Goal: Transaction & Acquisition: Purchase product/service

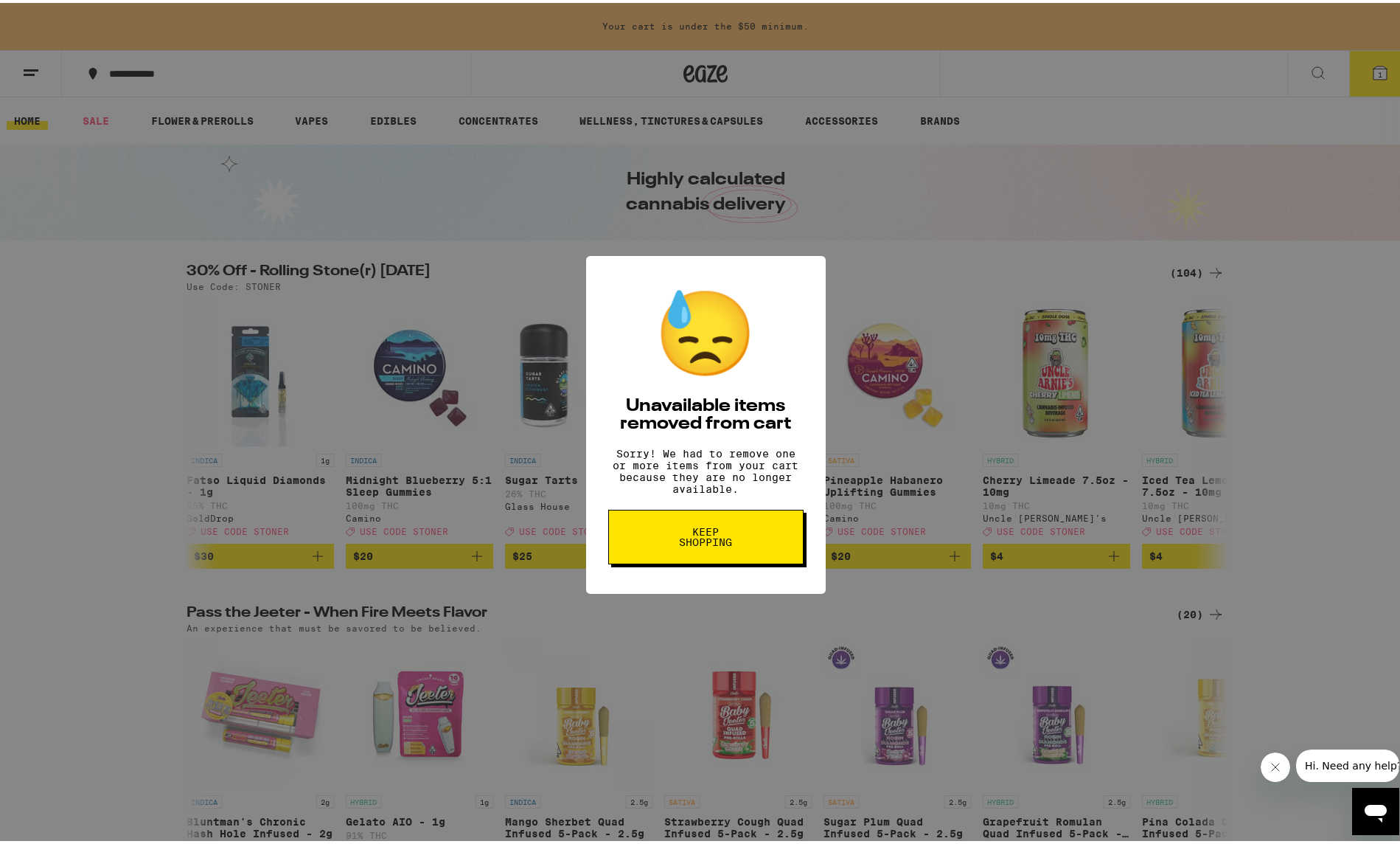
click at [724, 559] on button "Keep Shopping" at bounding box center [706, 534] width 195 height 54
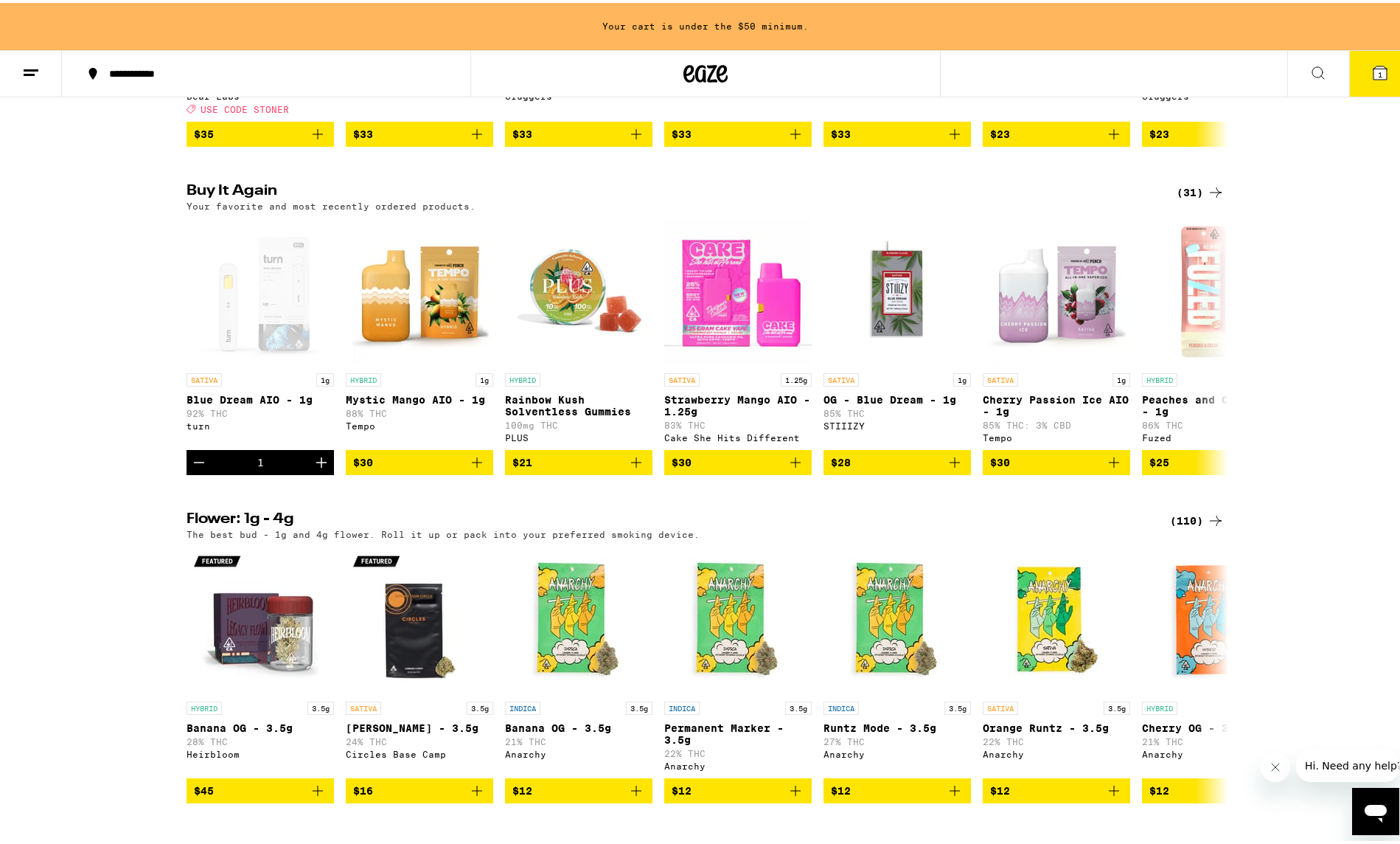
scroll to position [1106, 0]
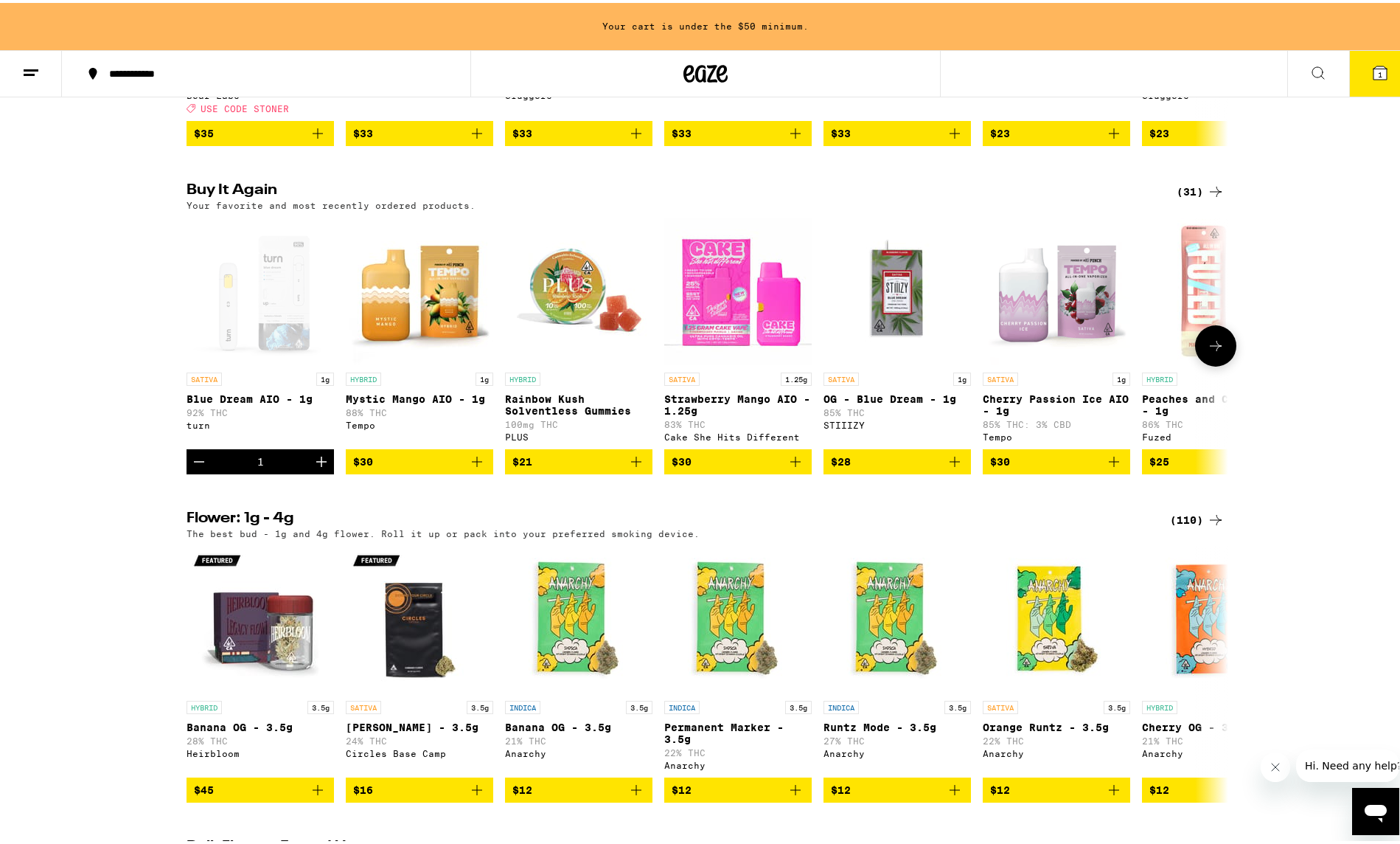
click at [190, 468] on icon "Decrement" at bounding box center [199, 458] width 18 height 18
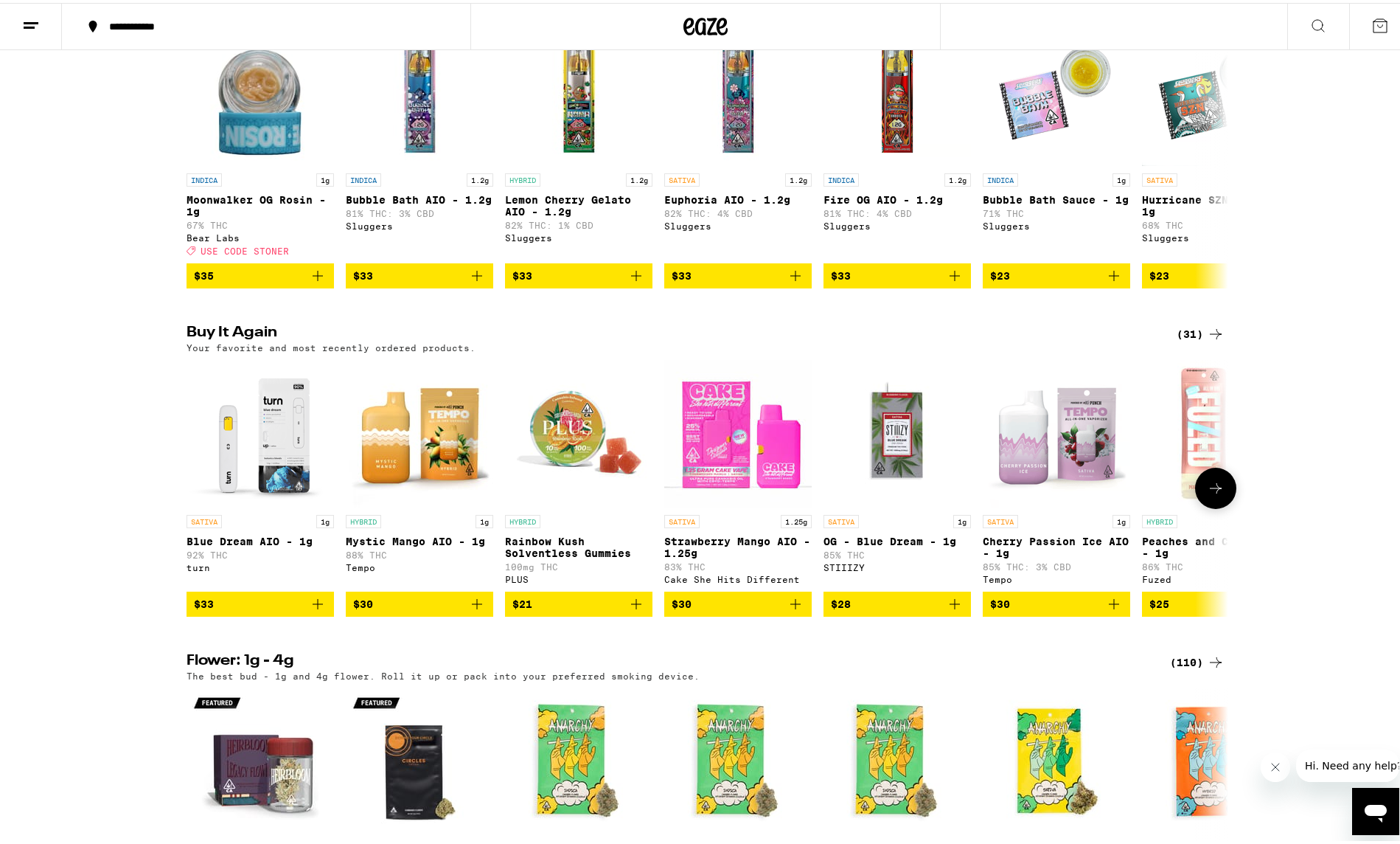
scroll to position [912, 0]
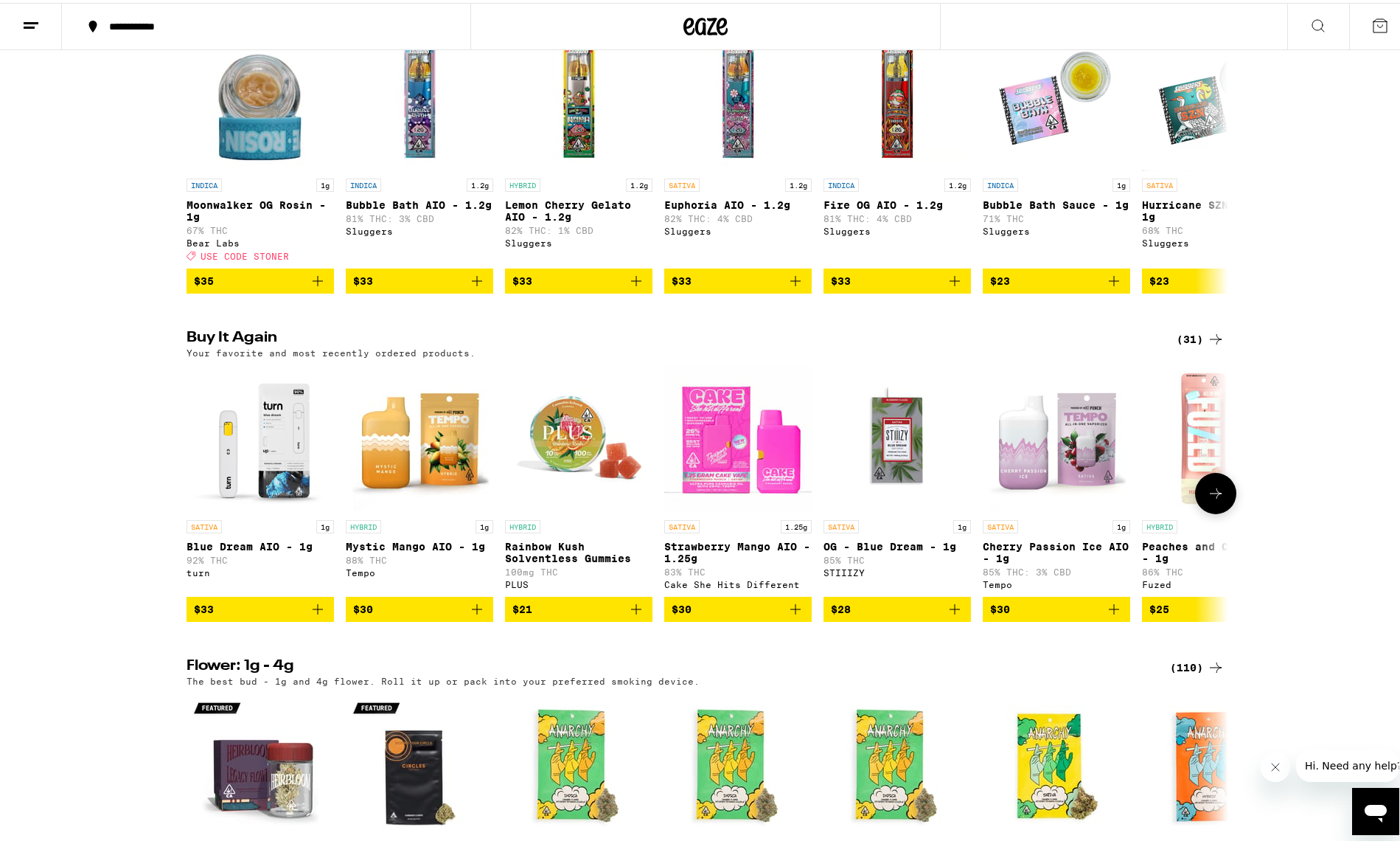
click at [1210, 496] on icon at bounding box center [1215, 490] width 12 height 10
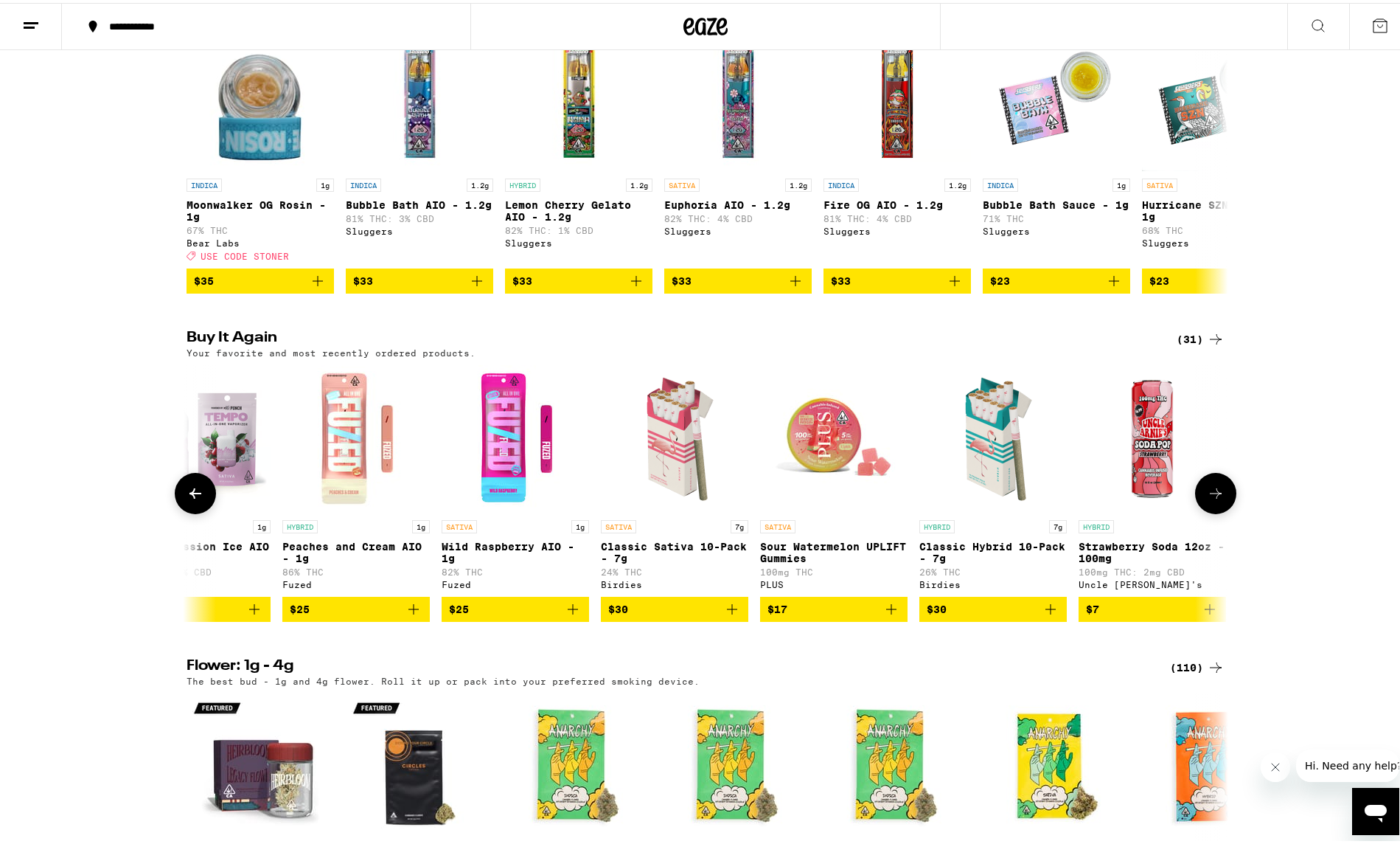
scroll to position [0, 877]
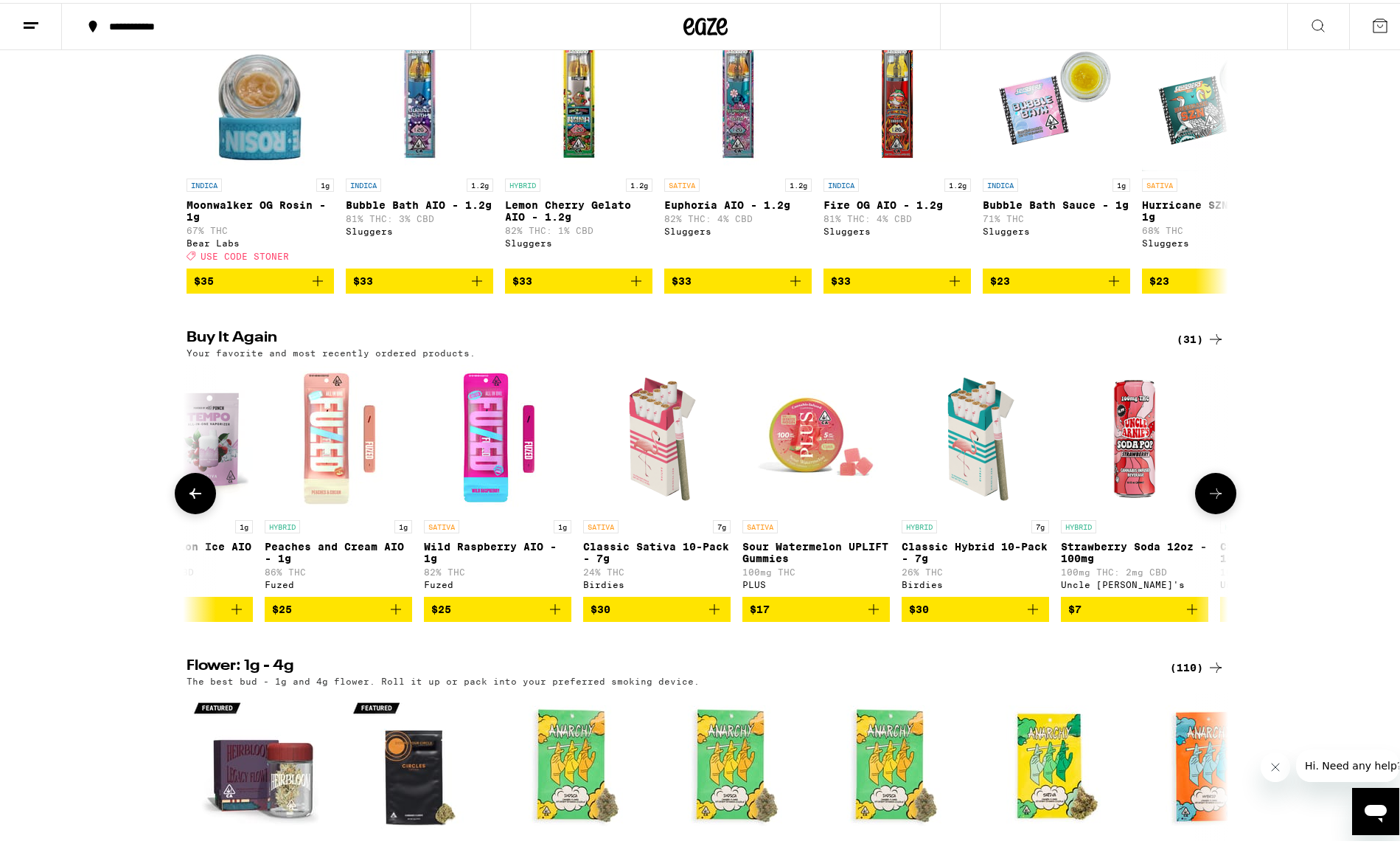
click at [1221, 511] on button at bounding box center [1215, 490] width 41 height 41
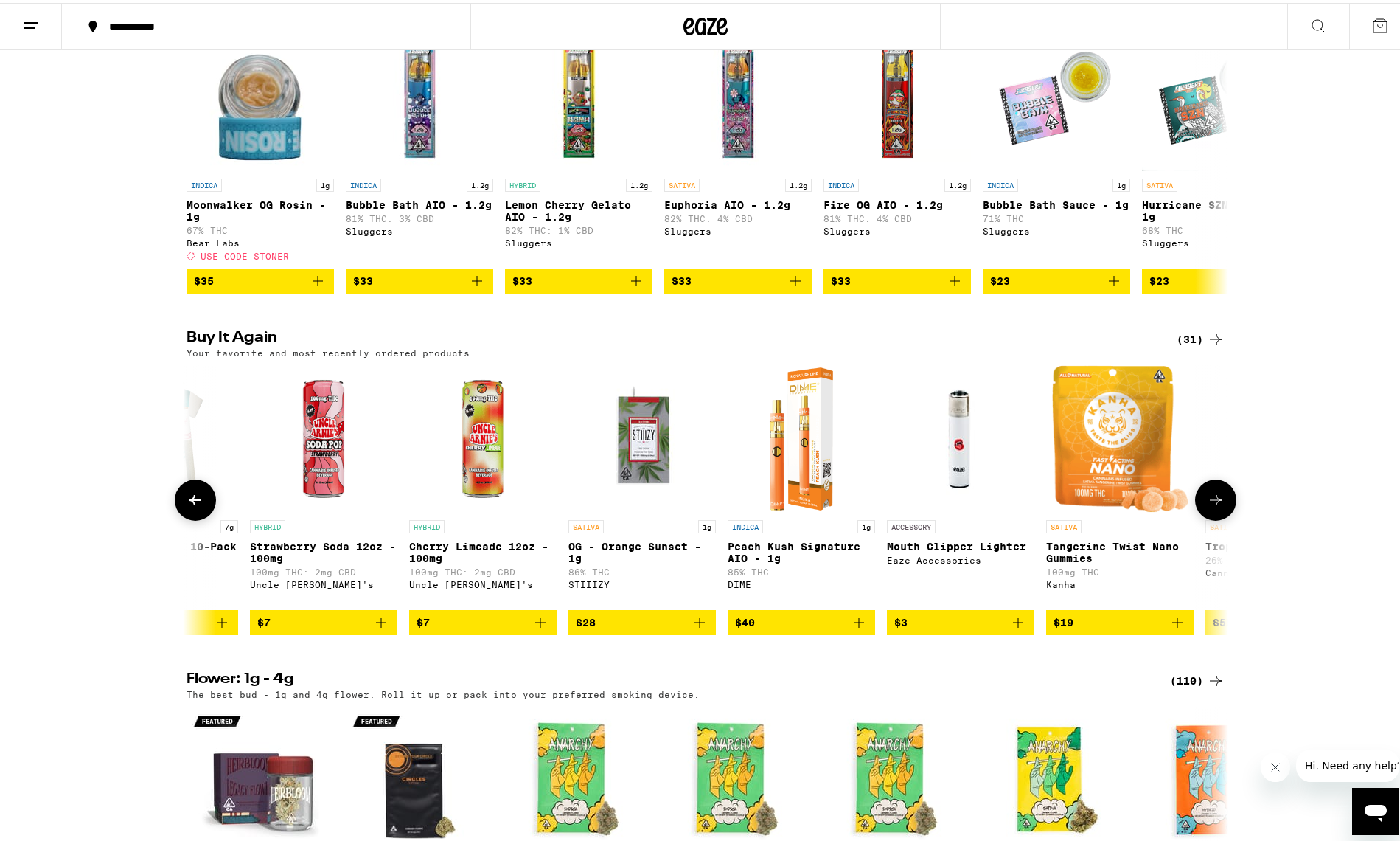
scroll to position [0, 1754]
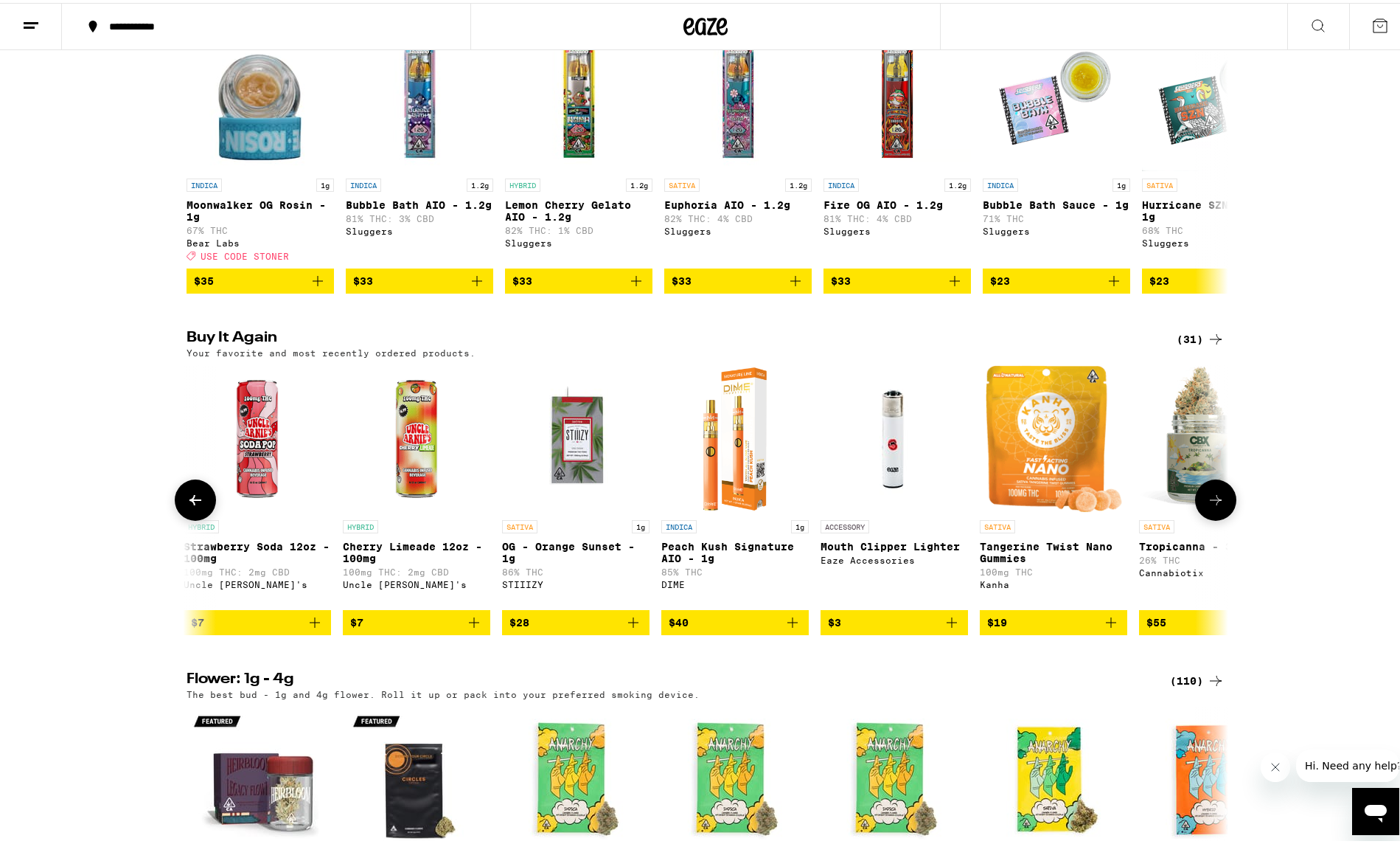
click at [1223, 517] on button at bounding box center [1215, 497] width 41 height 41
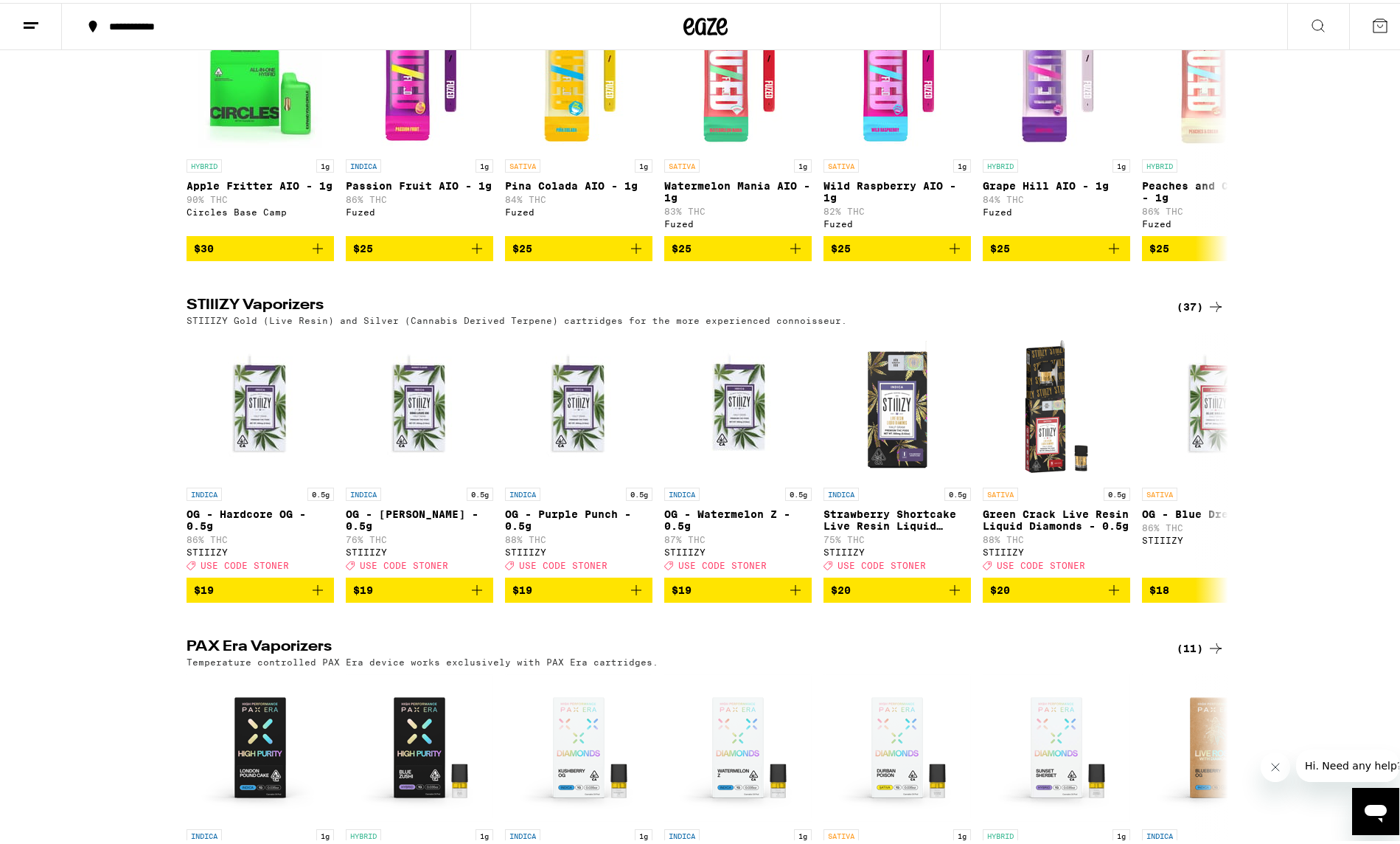
scroll to position [2755, 0]
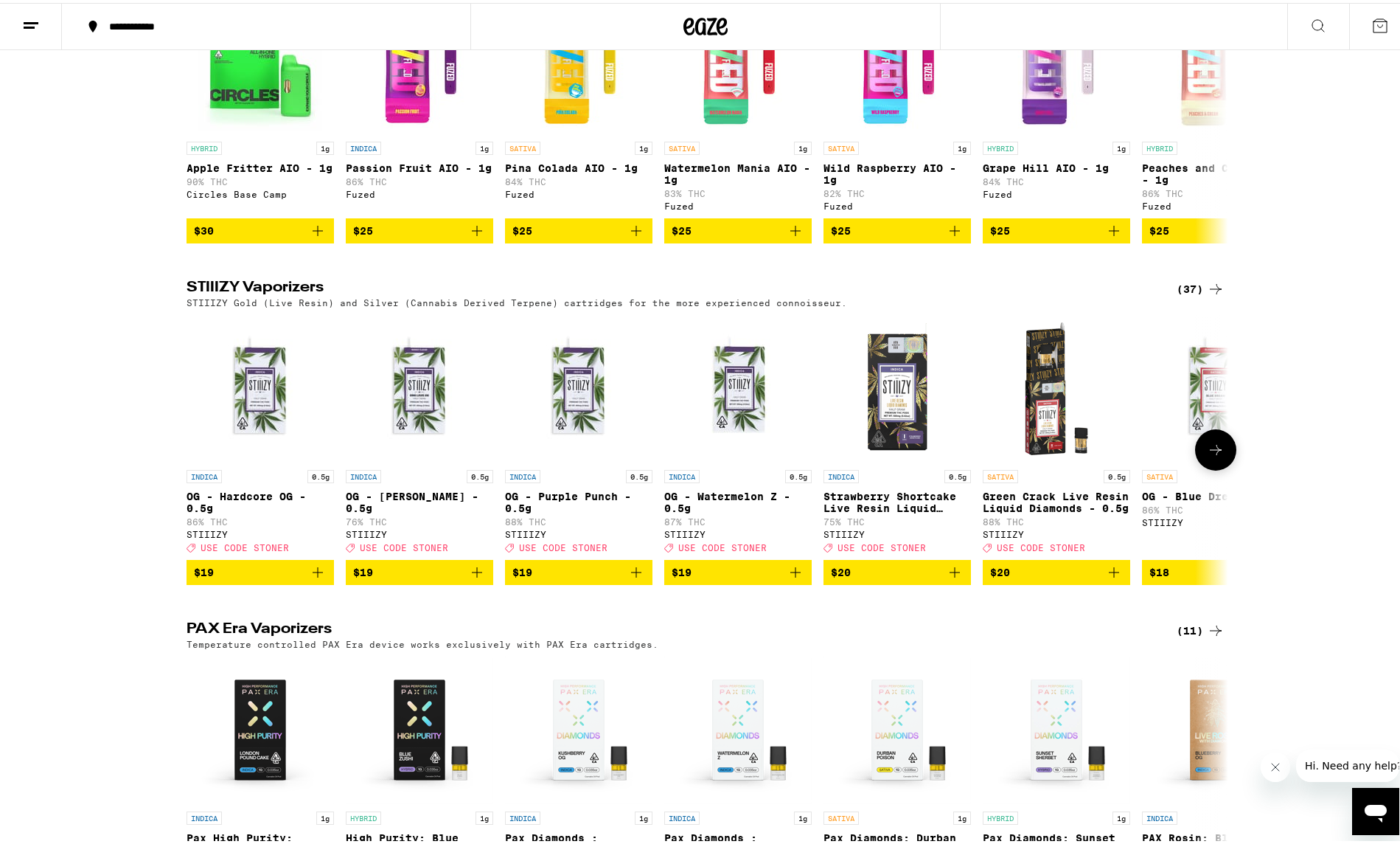
click at [1212, 455] on icon at bounding box center [1215, 447] width 18 height 18
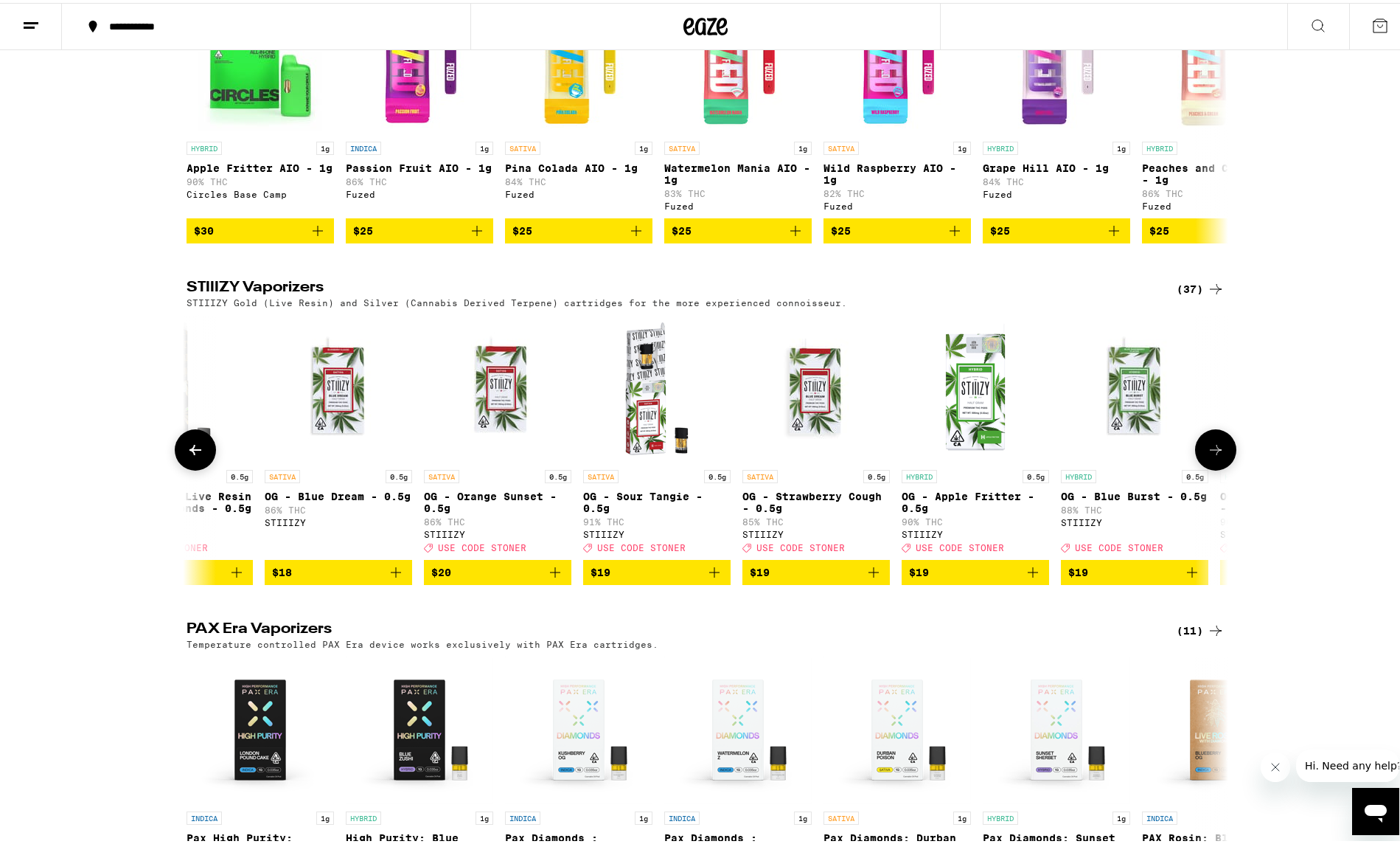
click at [1212, 455] on icon at bounding box center [1215, 447] width 18 height 18
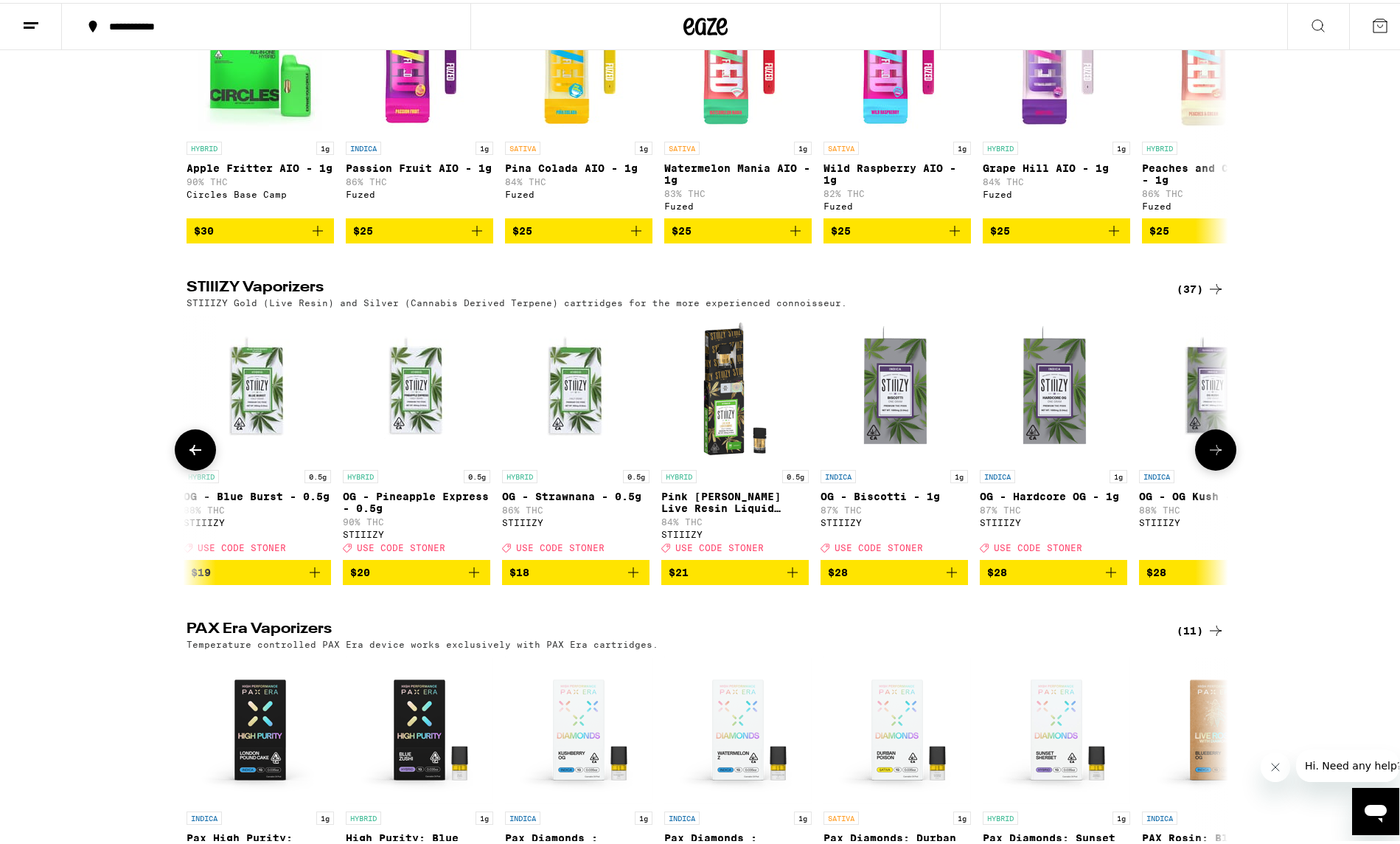
click at [1212, 455] on icon at bounding box center [1215, 447] width 18 height 18
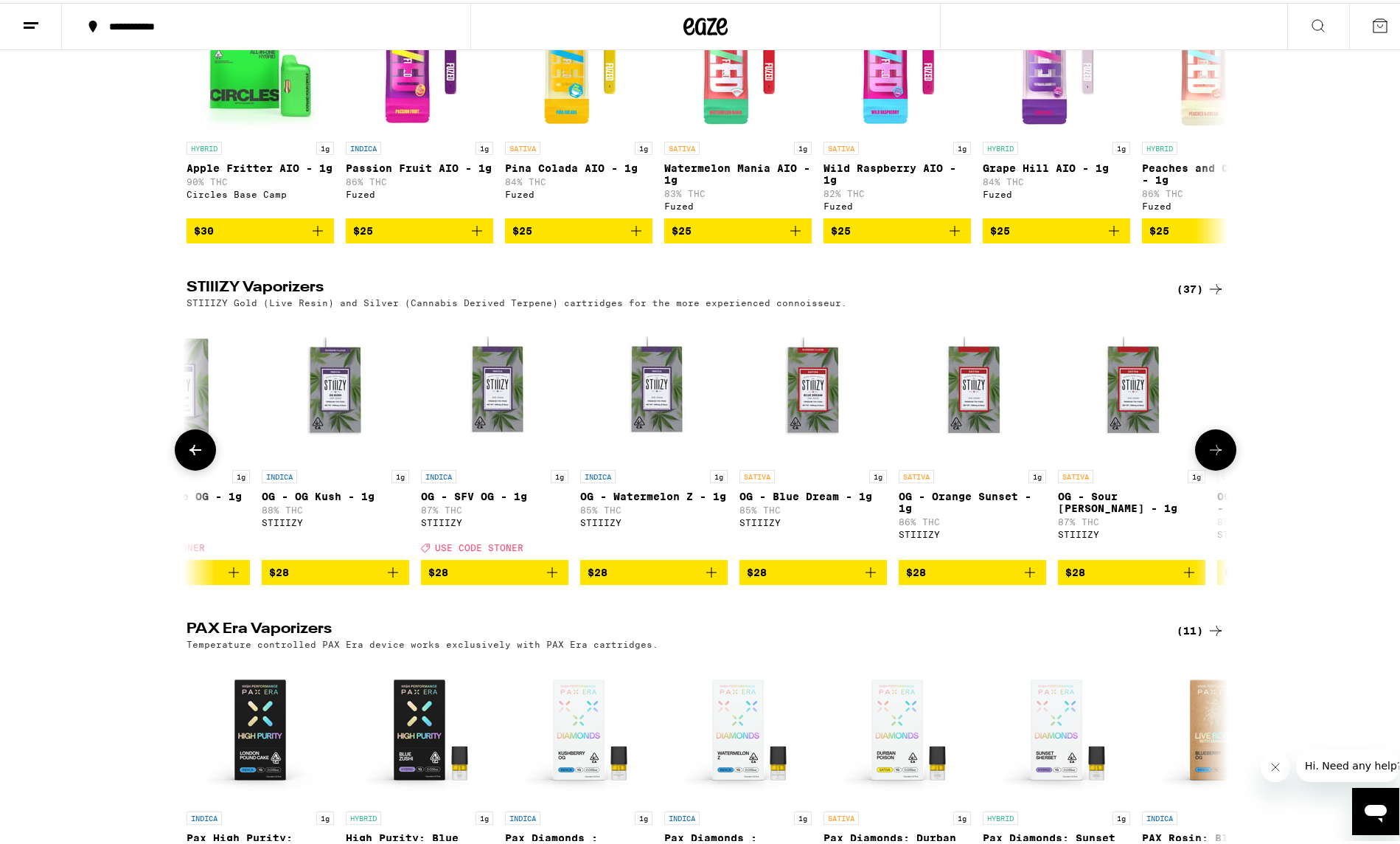
click at [1212, 455] on icon at bounding box center [1215, 447] width 18 height 18
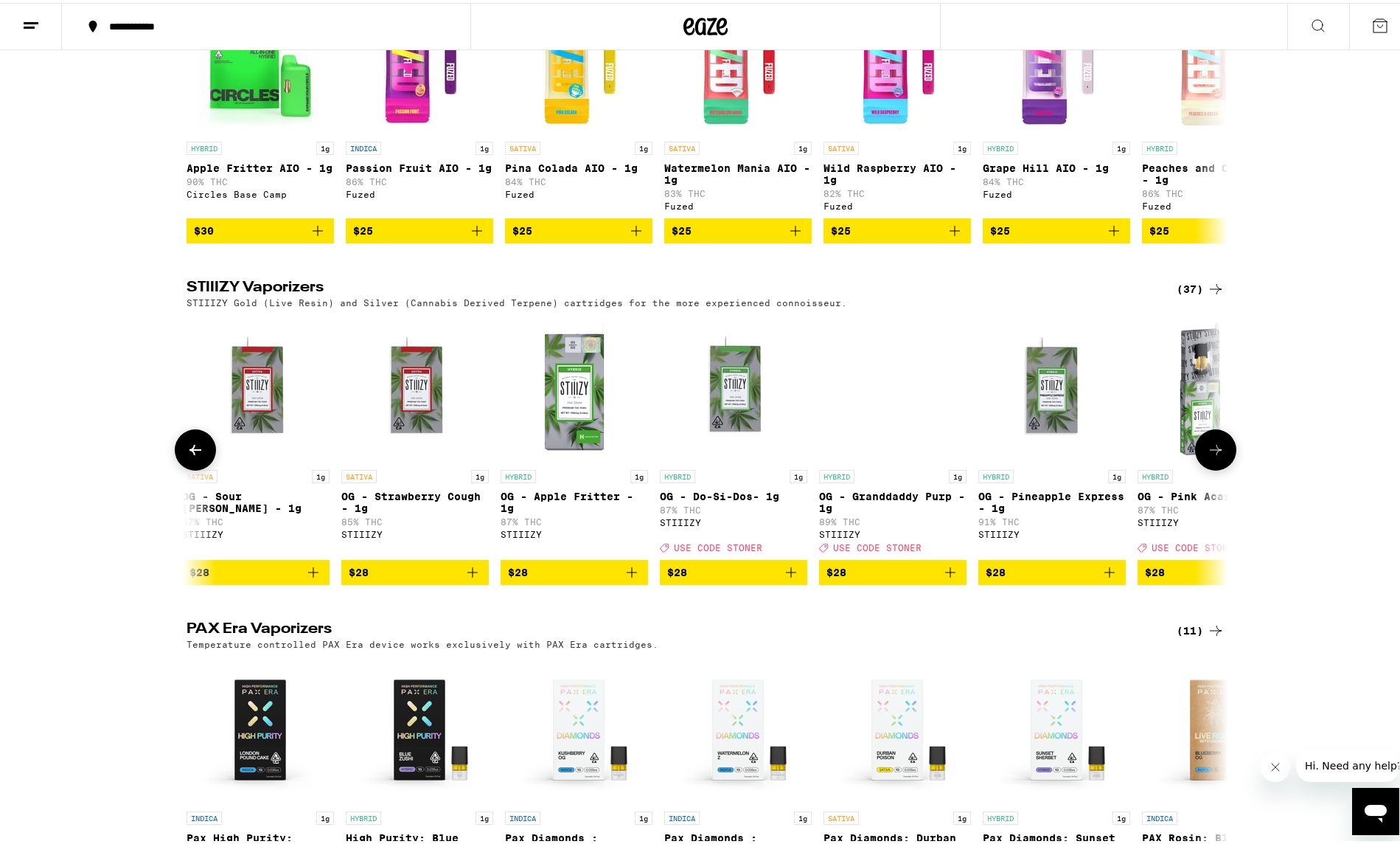
scroll to position [0, 3508]
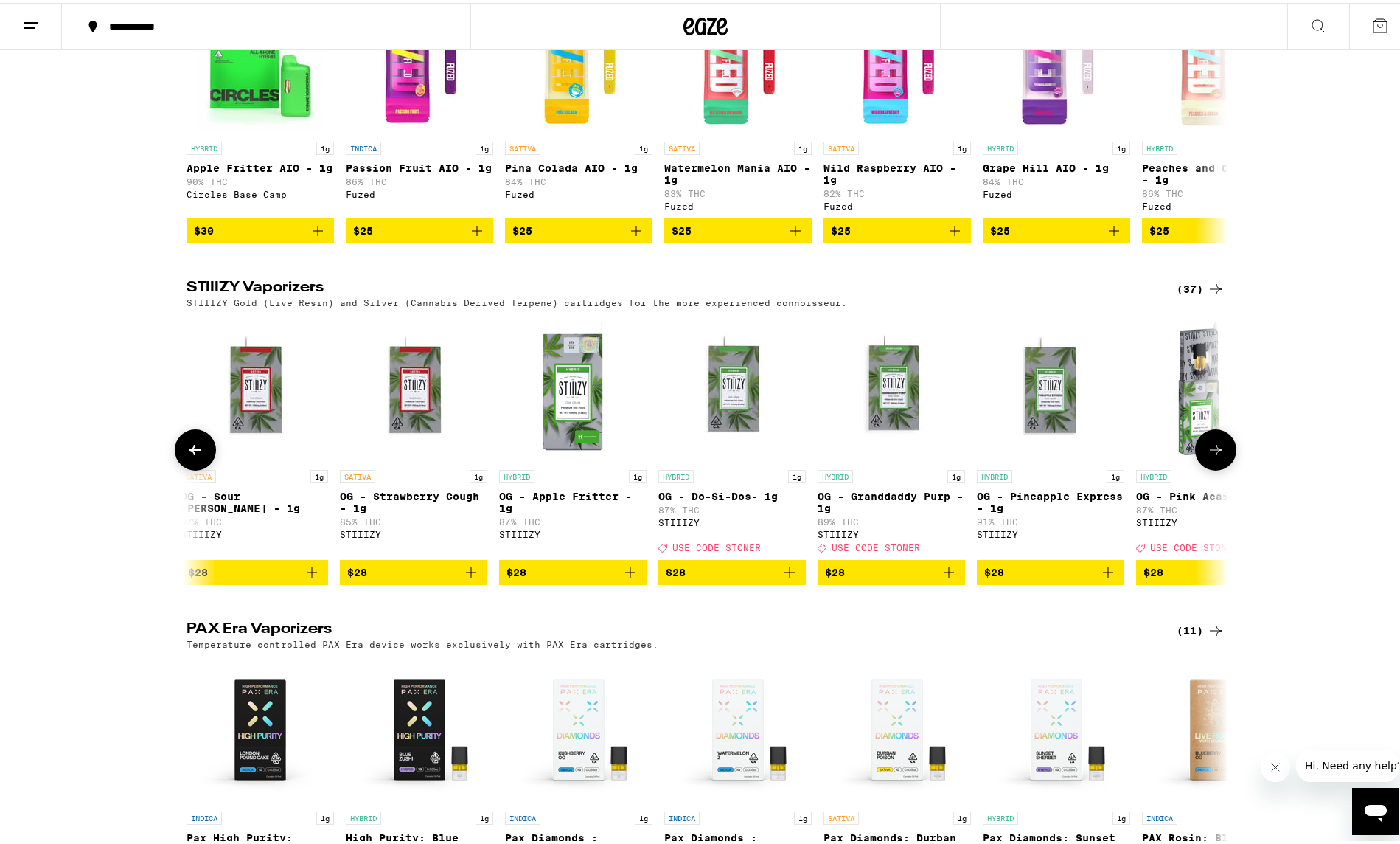
click at [1212, 455] on icon at bounding box center [1215, 447] width 18 height 18
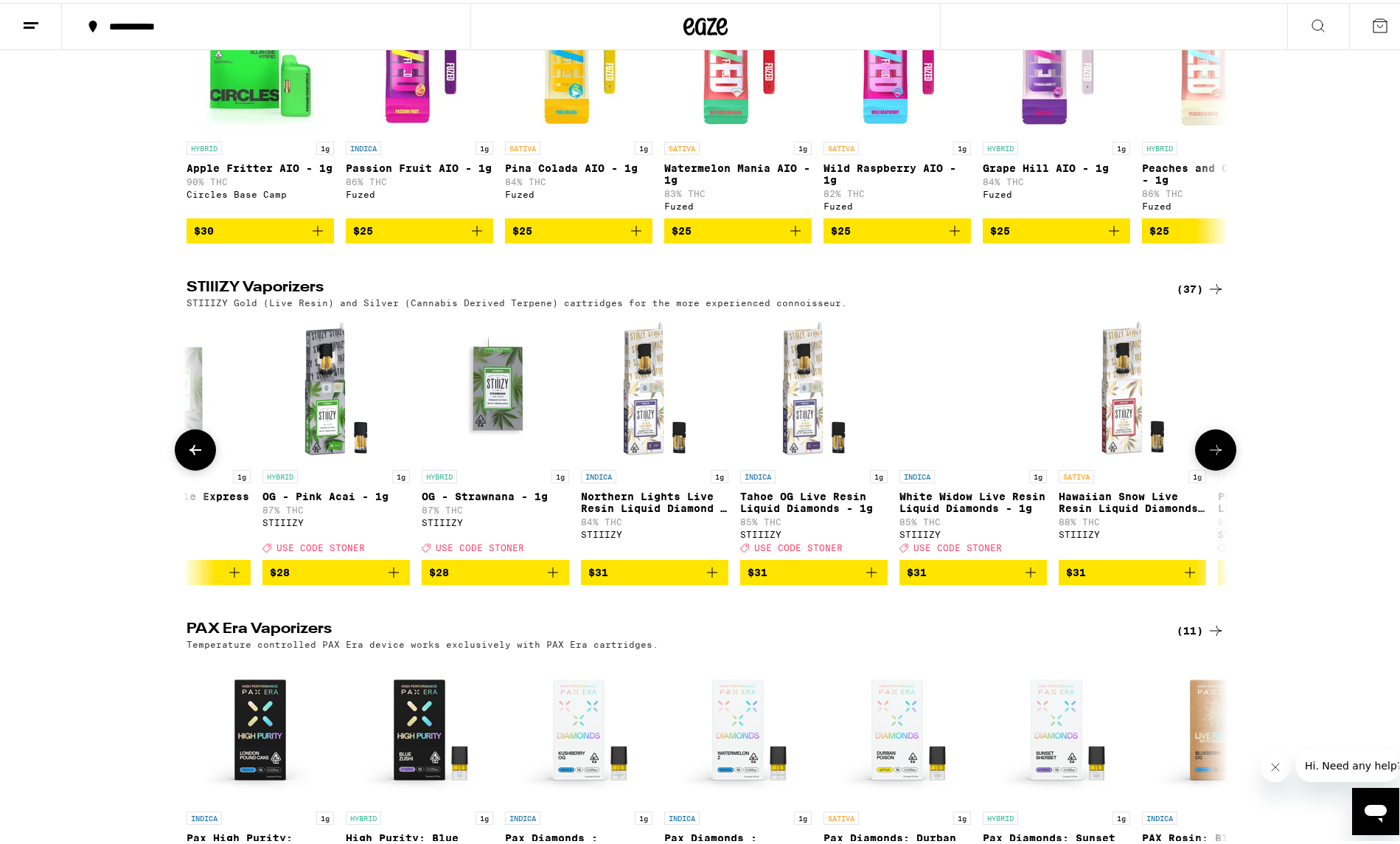
scroll to position [0, 4386]
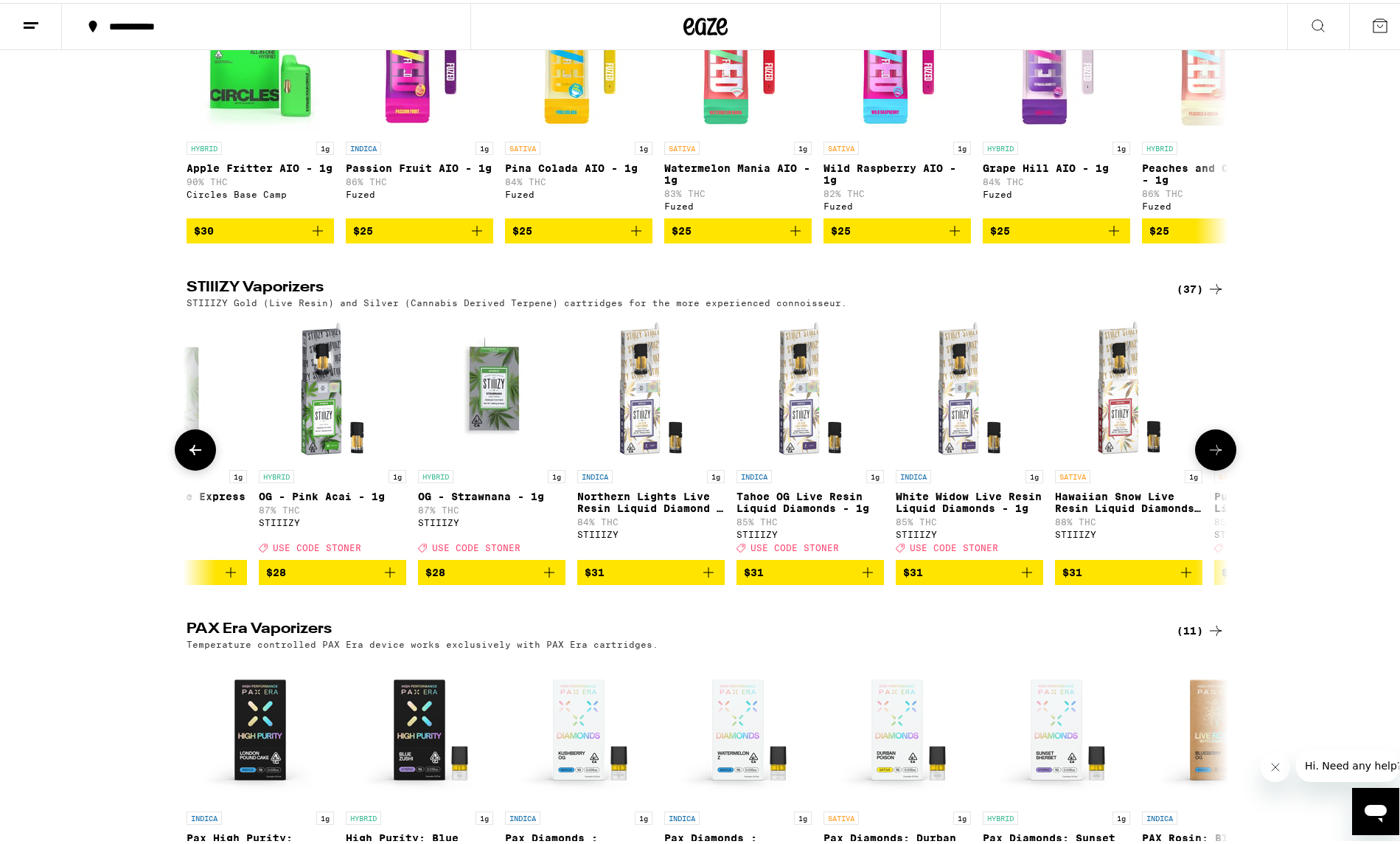
click at [1212, 455] on icon at bounding box center [1215, 447] width 18 height 18
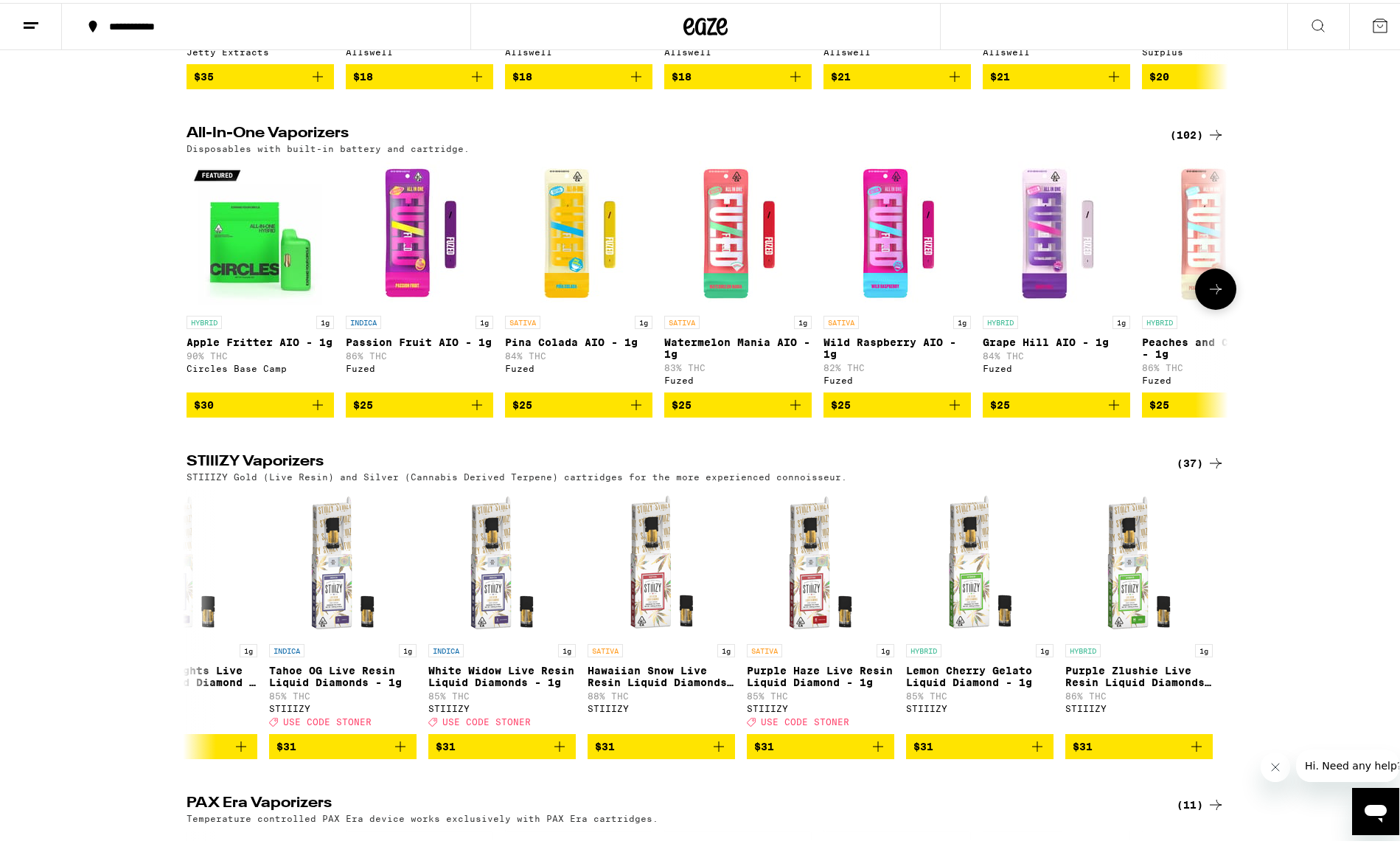
scroll to position [2950, 0]
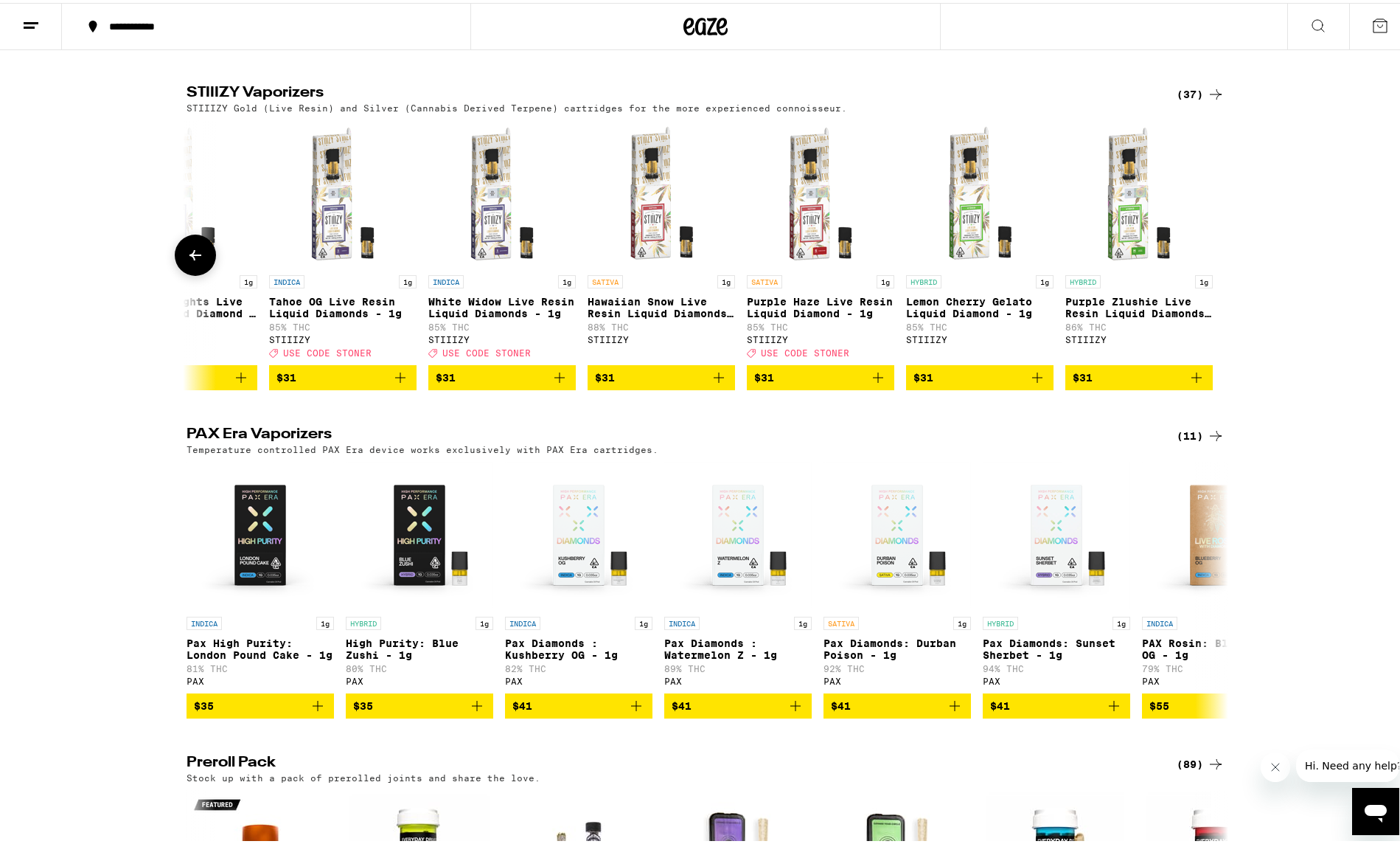
click at [875, 383] on icon "Add to bag" at bounding box center [877, 375] width 18 height 18
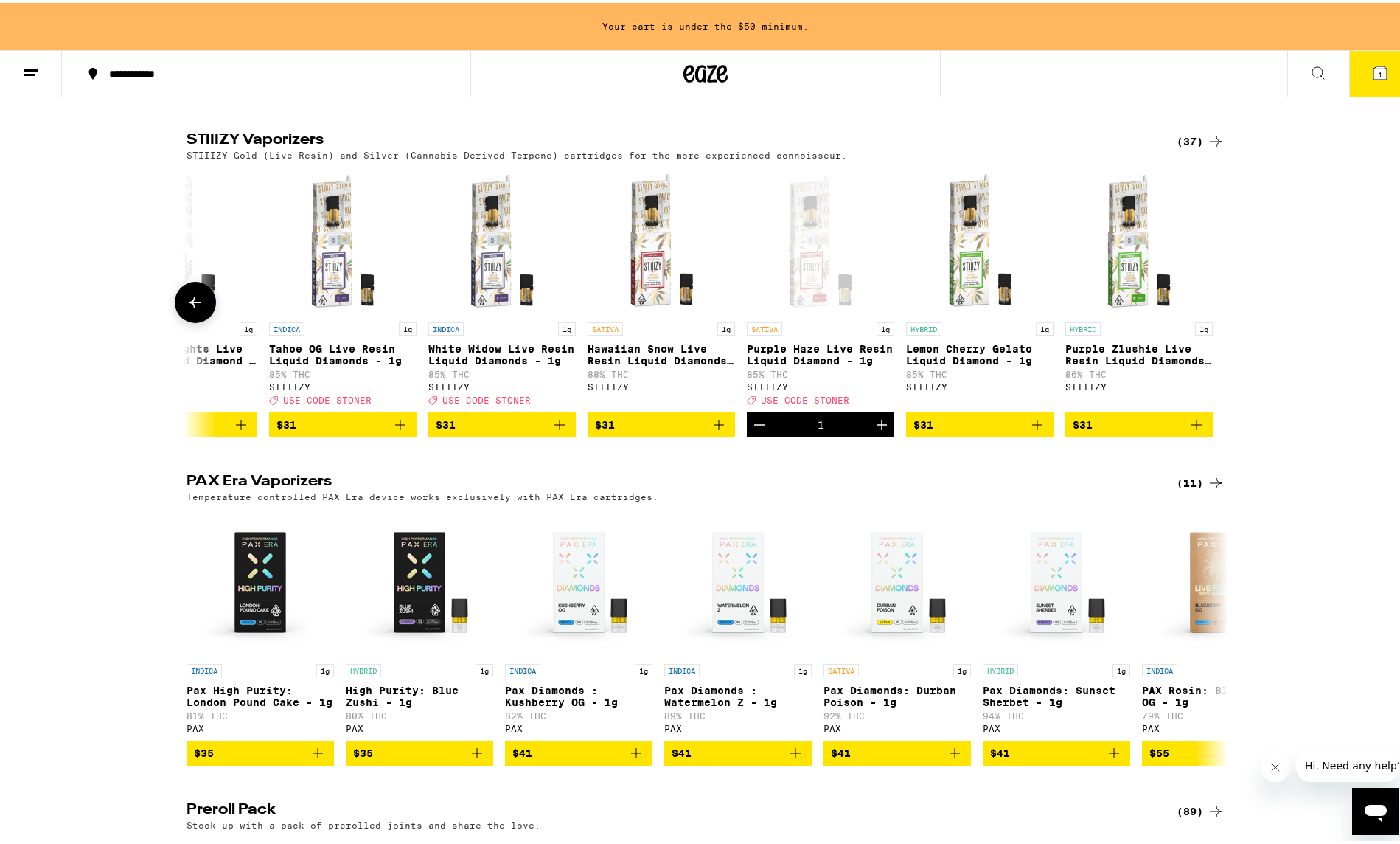
scroll to position [2997, 0]
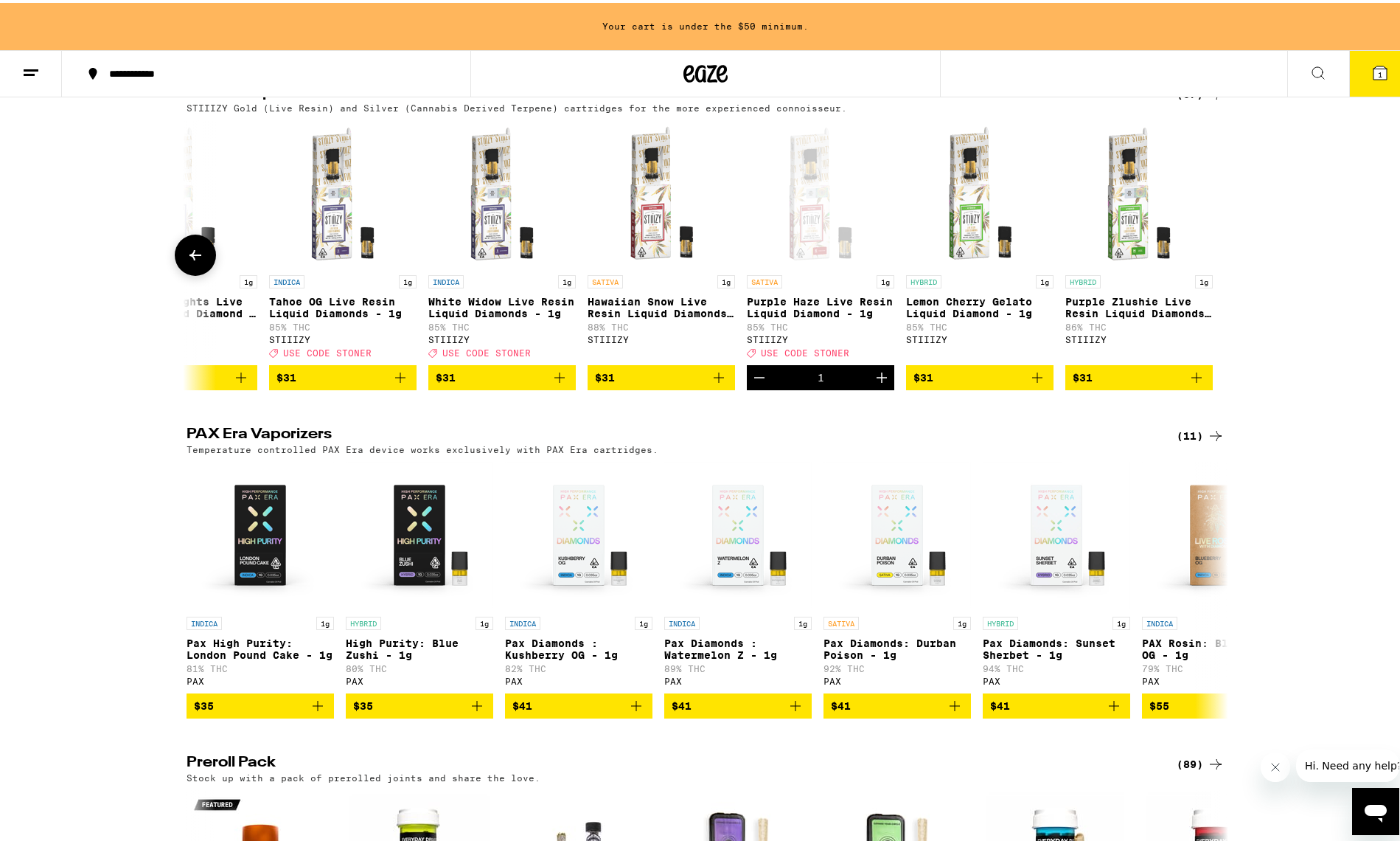
click at [190, 261] on icon at bounding box center [195, 252] width 18 height 18
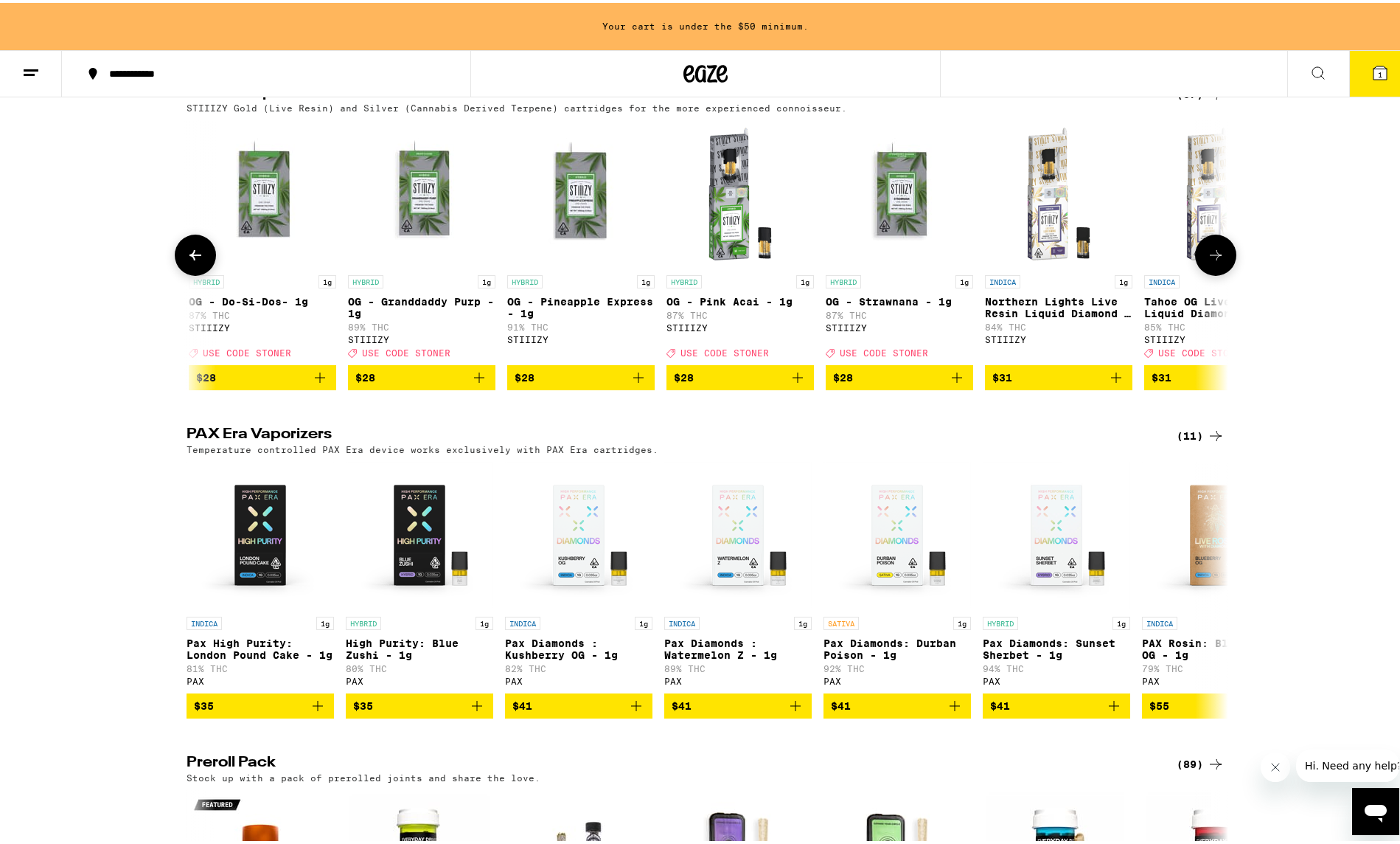
scroll to position [0, 3976]
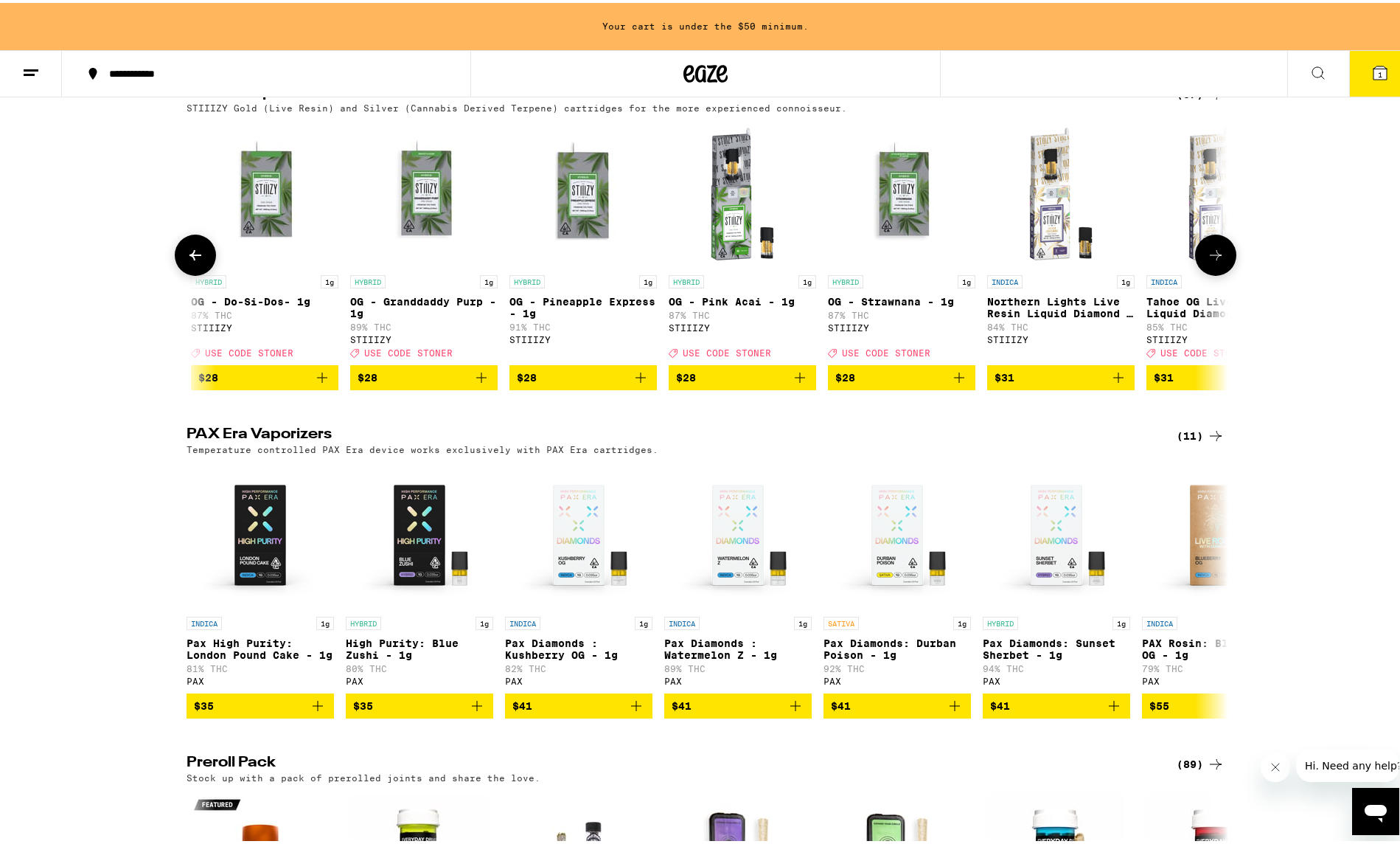
click at [792, 383] on icon "Add to bag" at bounding box center [799, 375] width 18 height 18
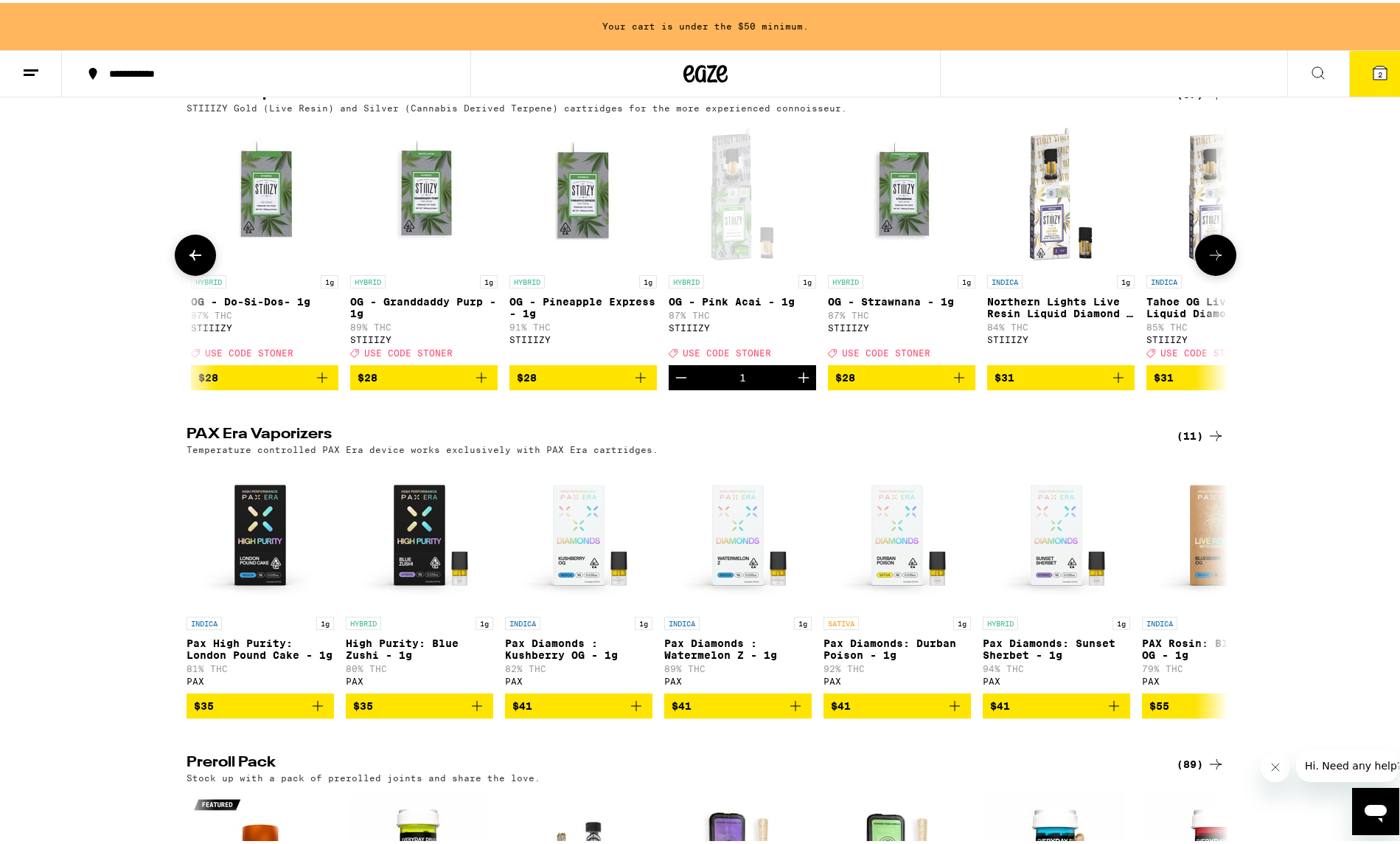
scroll to position [2950, 0]
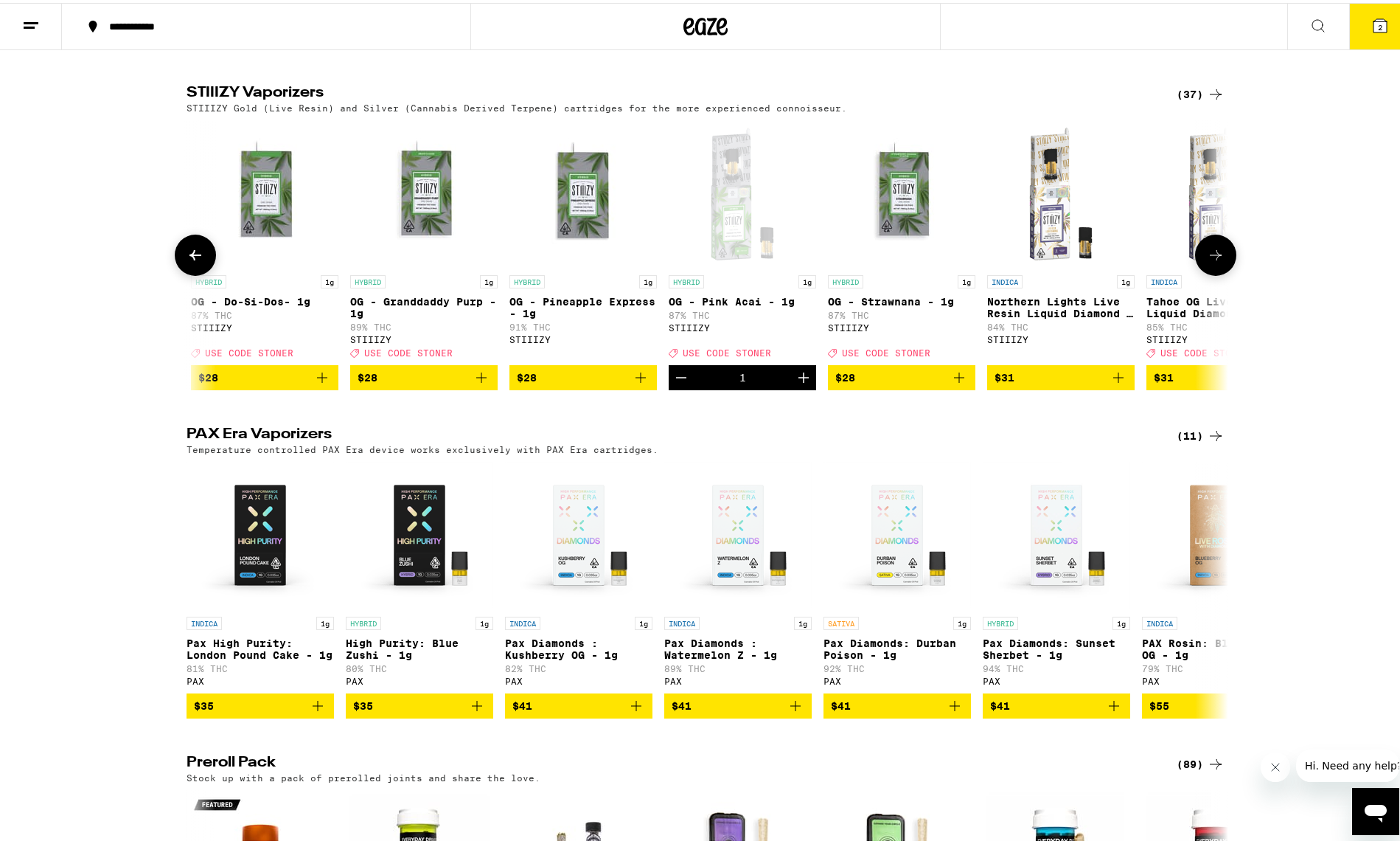
click at [955, 383] on icon "Add to bag" at bounding box center [958, 375] width 18 height 18
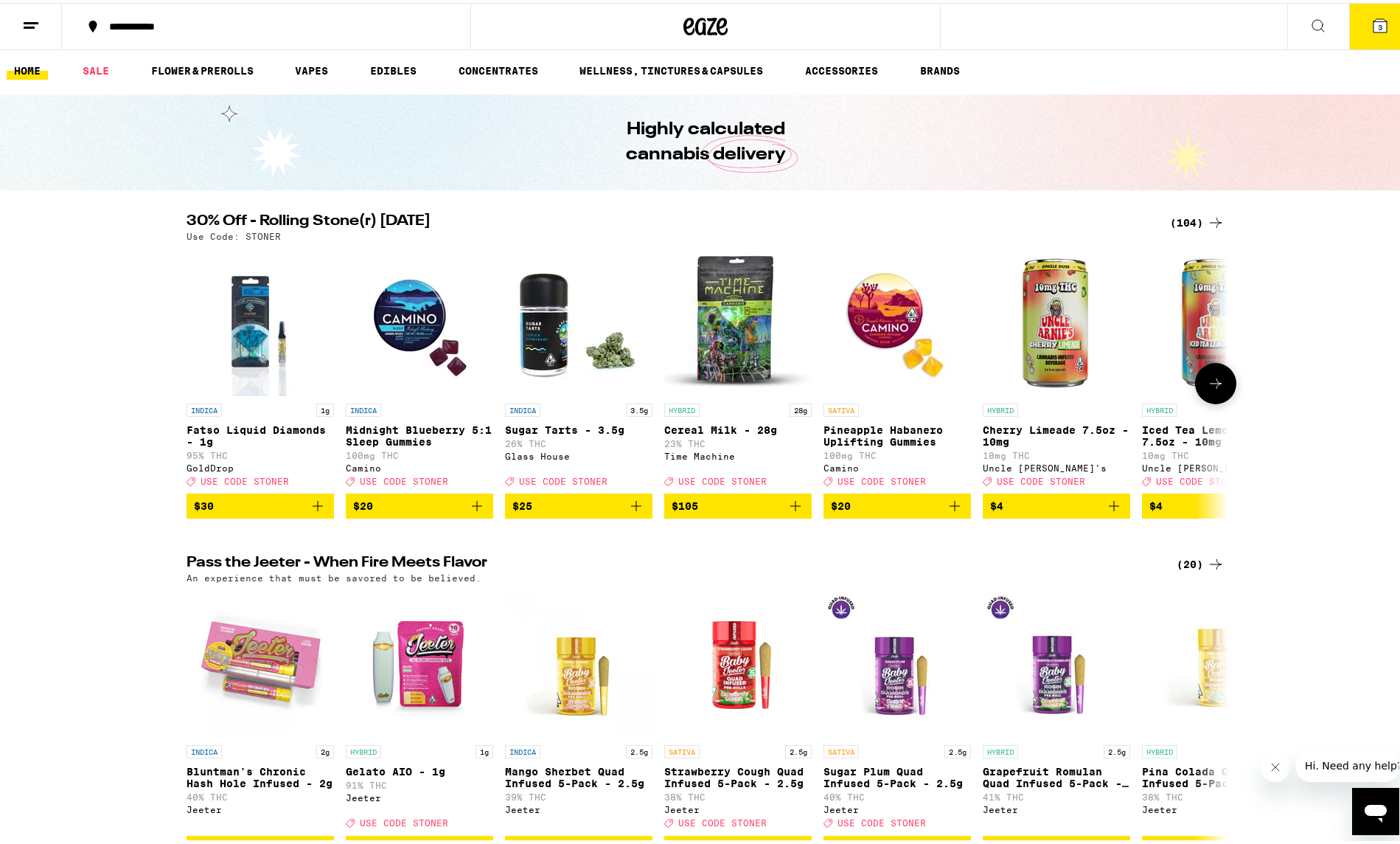
scroll to position [0, 0]
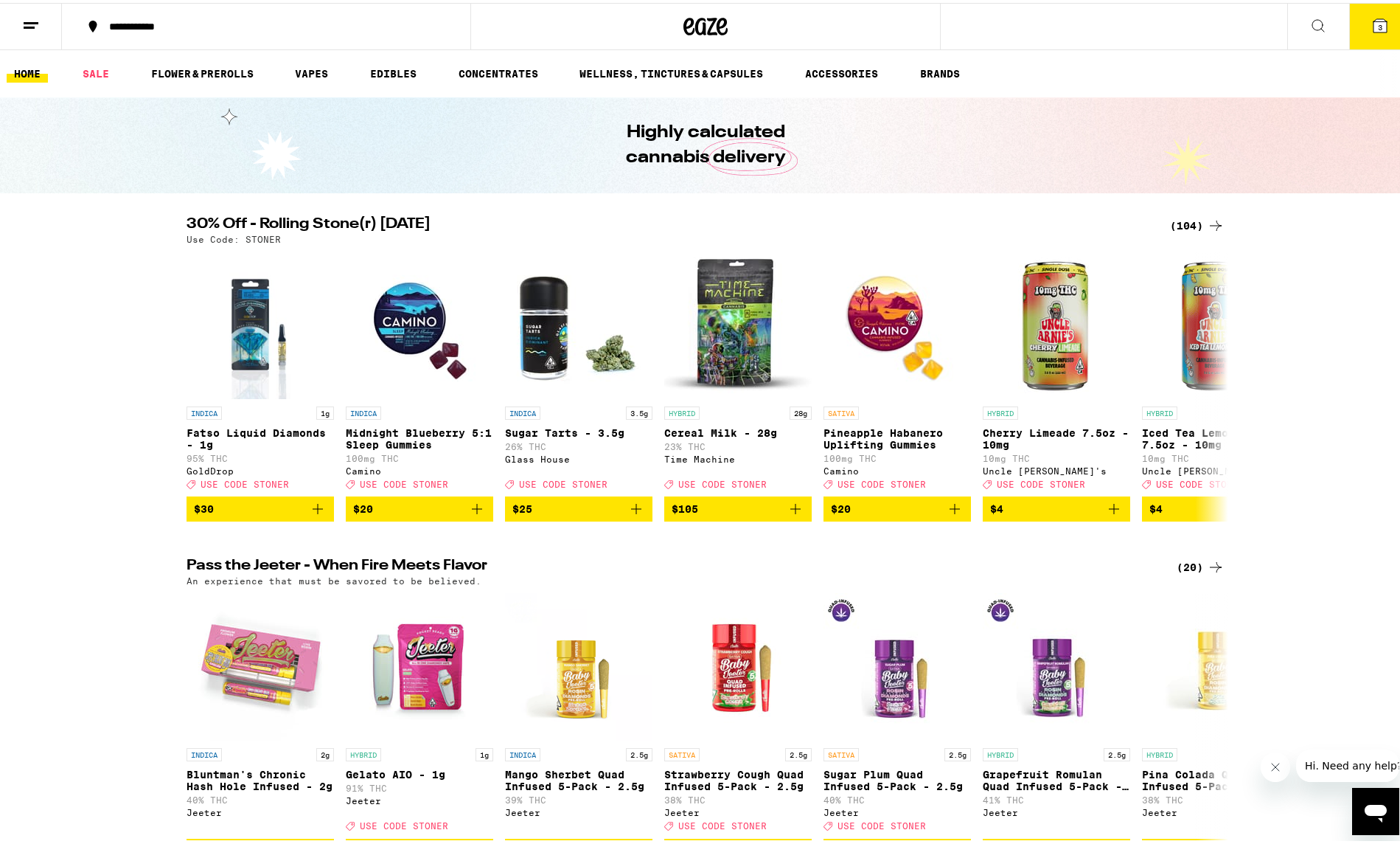
click at [1215, 225] on icon at bounding box center [1215, 223] width 18 height 18
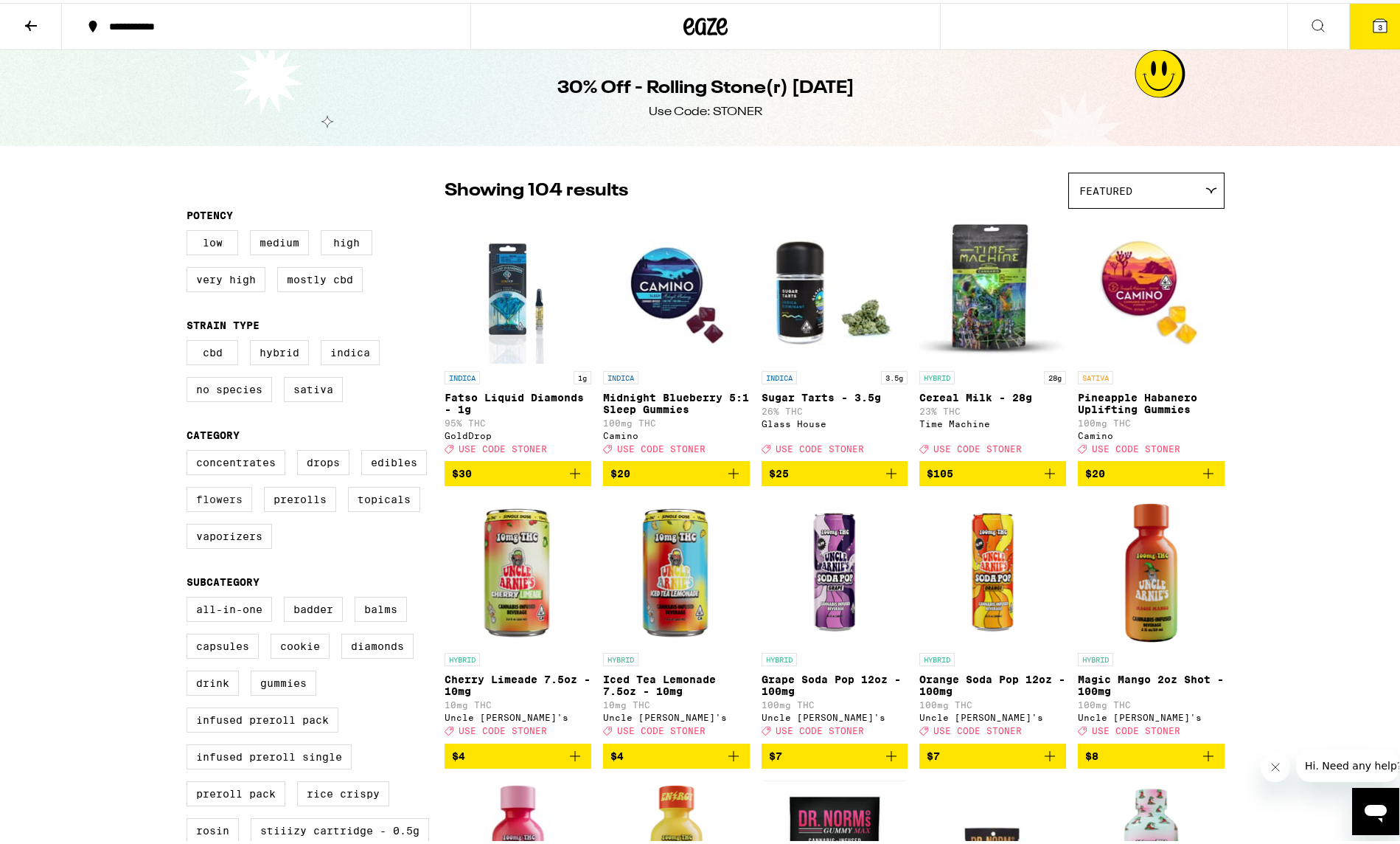
click at [208, 509] on label "Flowers" at bounding box center [220, 496] width 66 height 25
click at [190, 450] on input "Flowers" at bounding box center [190, 449] width 1 height 1
checkbox input "true"
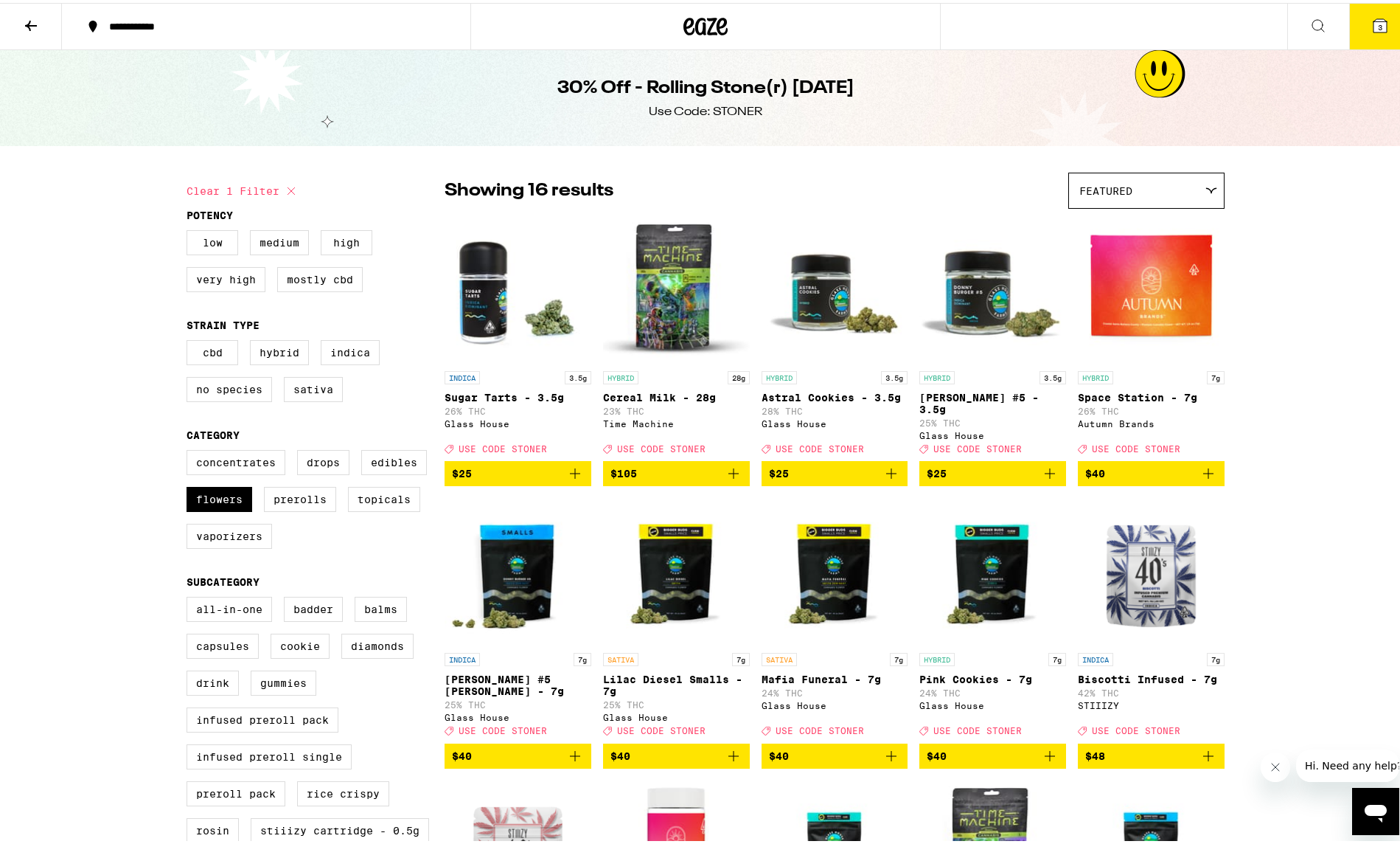
click at [25, 29] on icon at bounding box center [31, 23] width 18 height 18
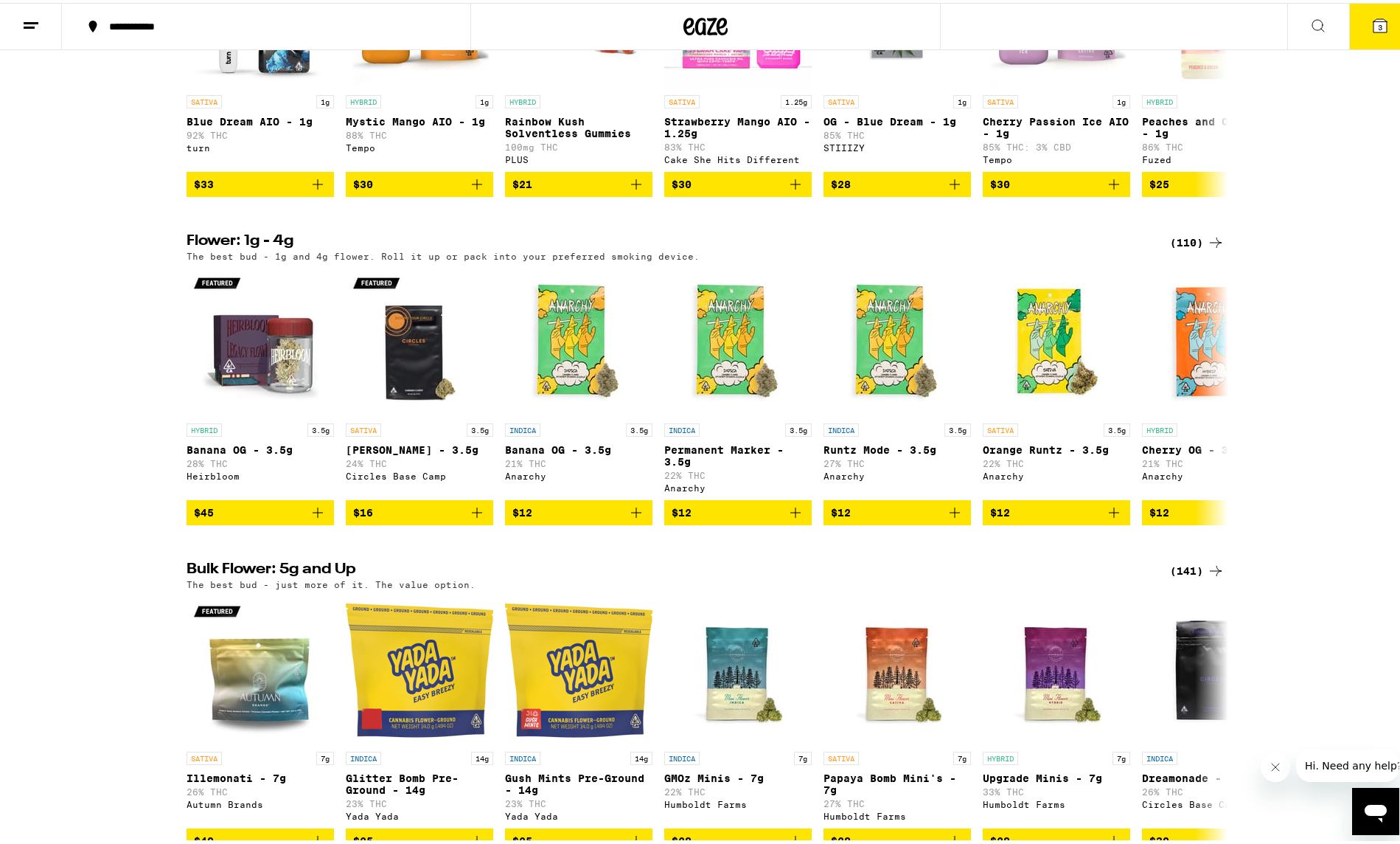
scroll to position [1327, 0]
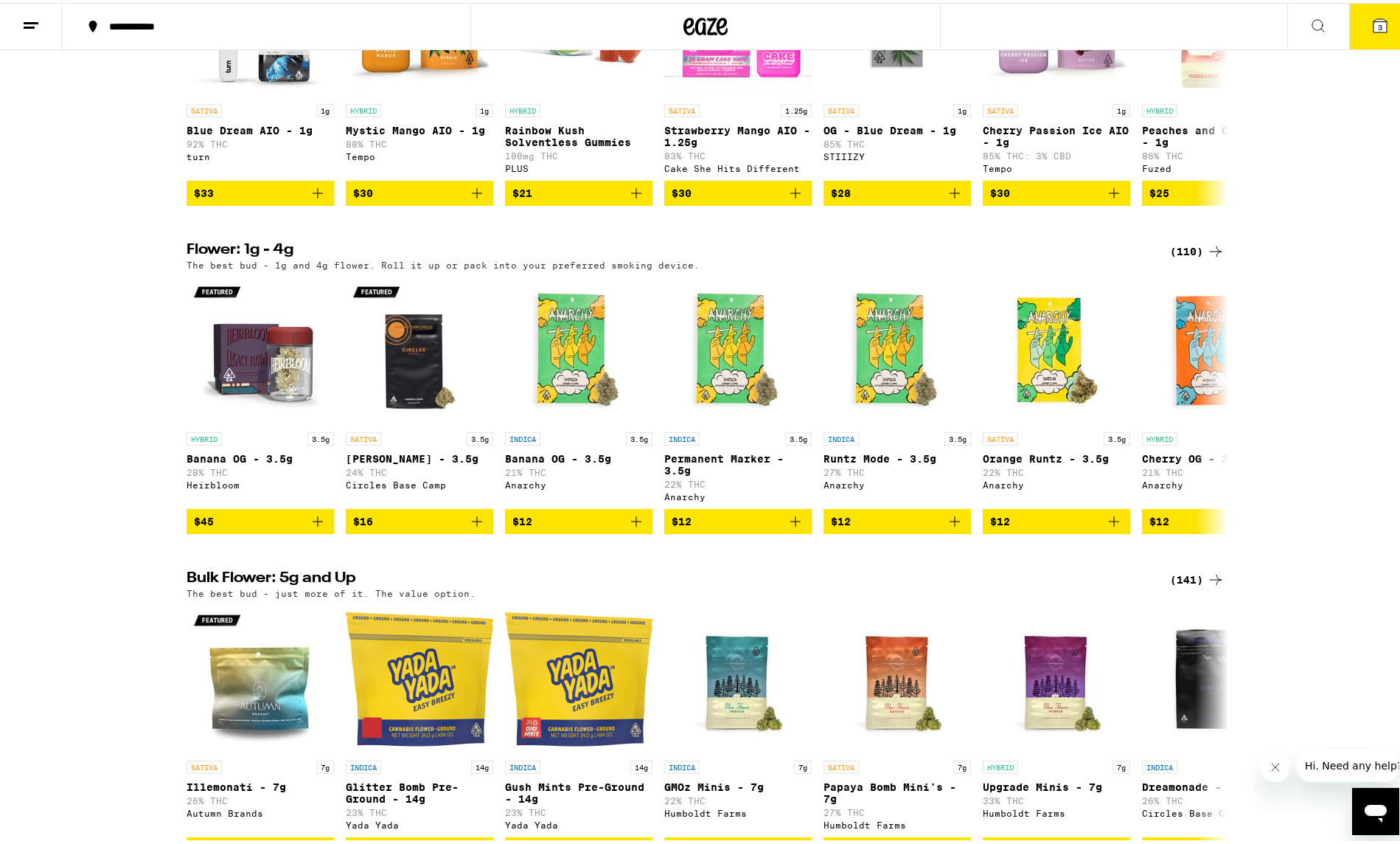
click at [1214, 257] on icon at bounding box center [1215, 248] width 18 height 18
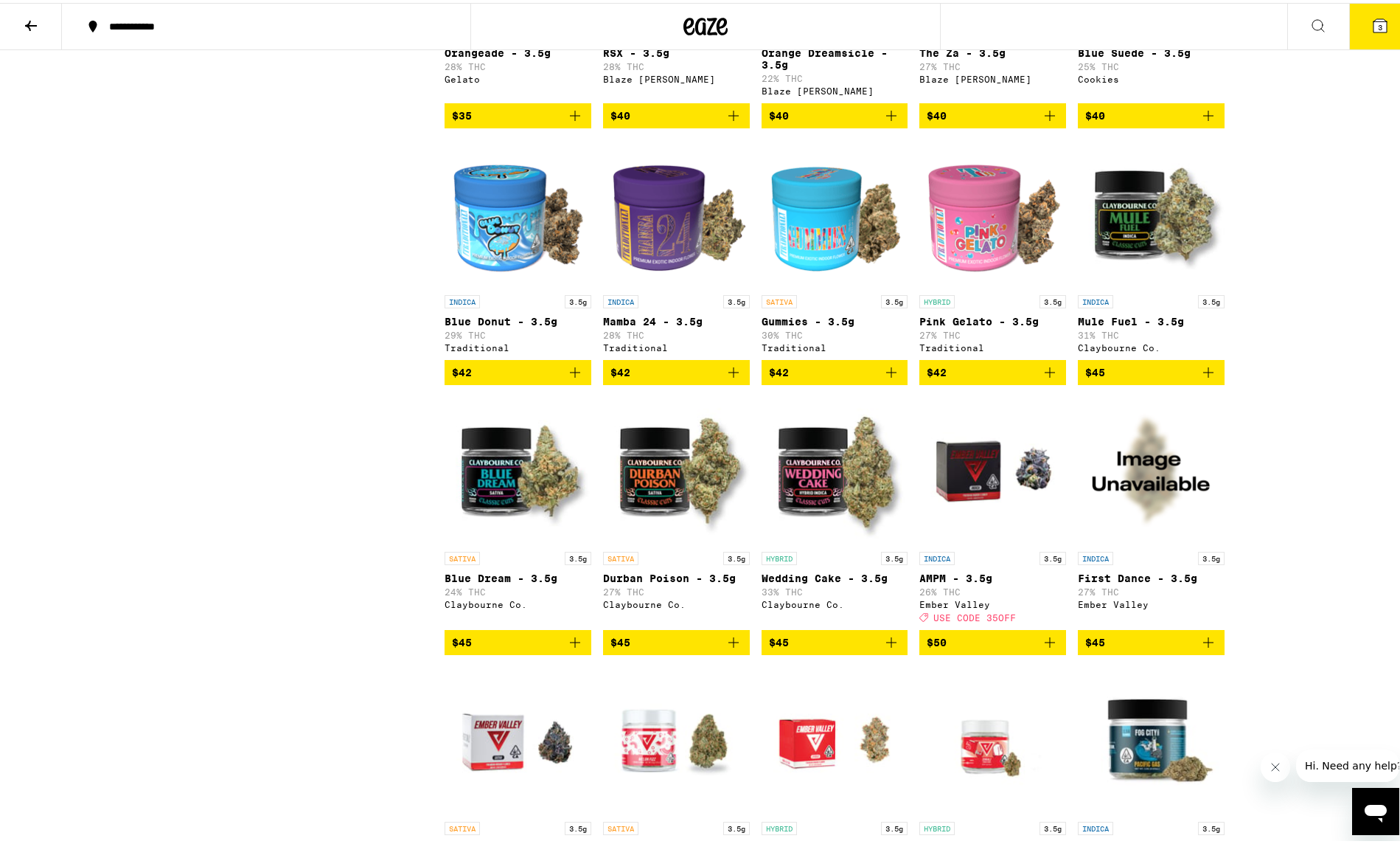
scroll to position [2508, 0]
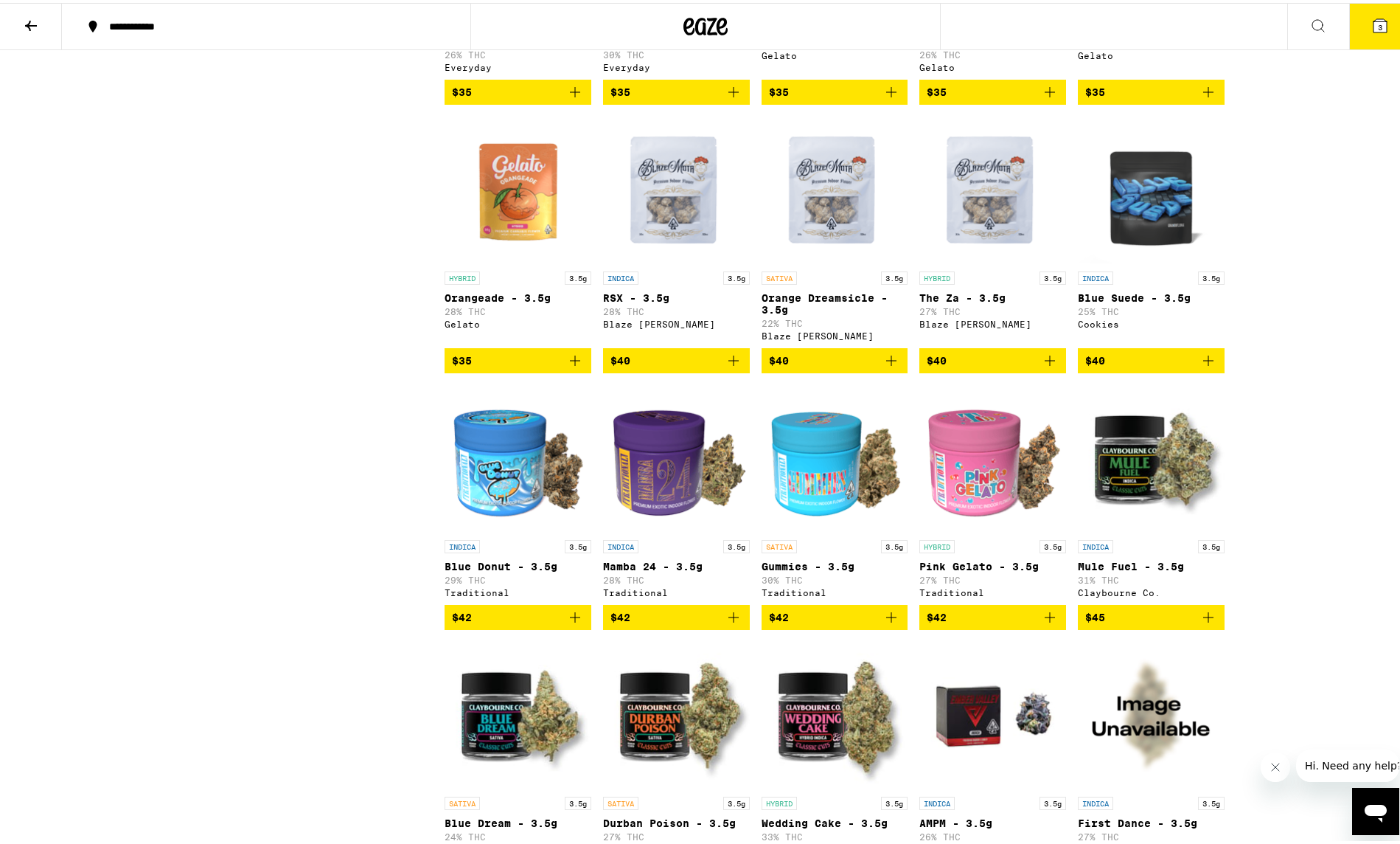
click at [1205, 623] on icon "Add to bag" at bounding box center [1208, 614] width 18 height 18
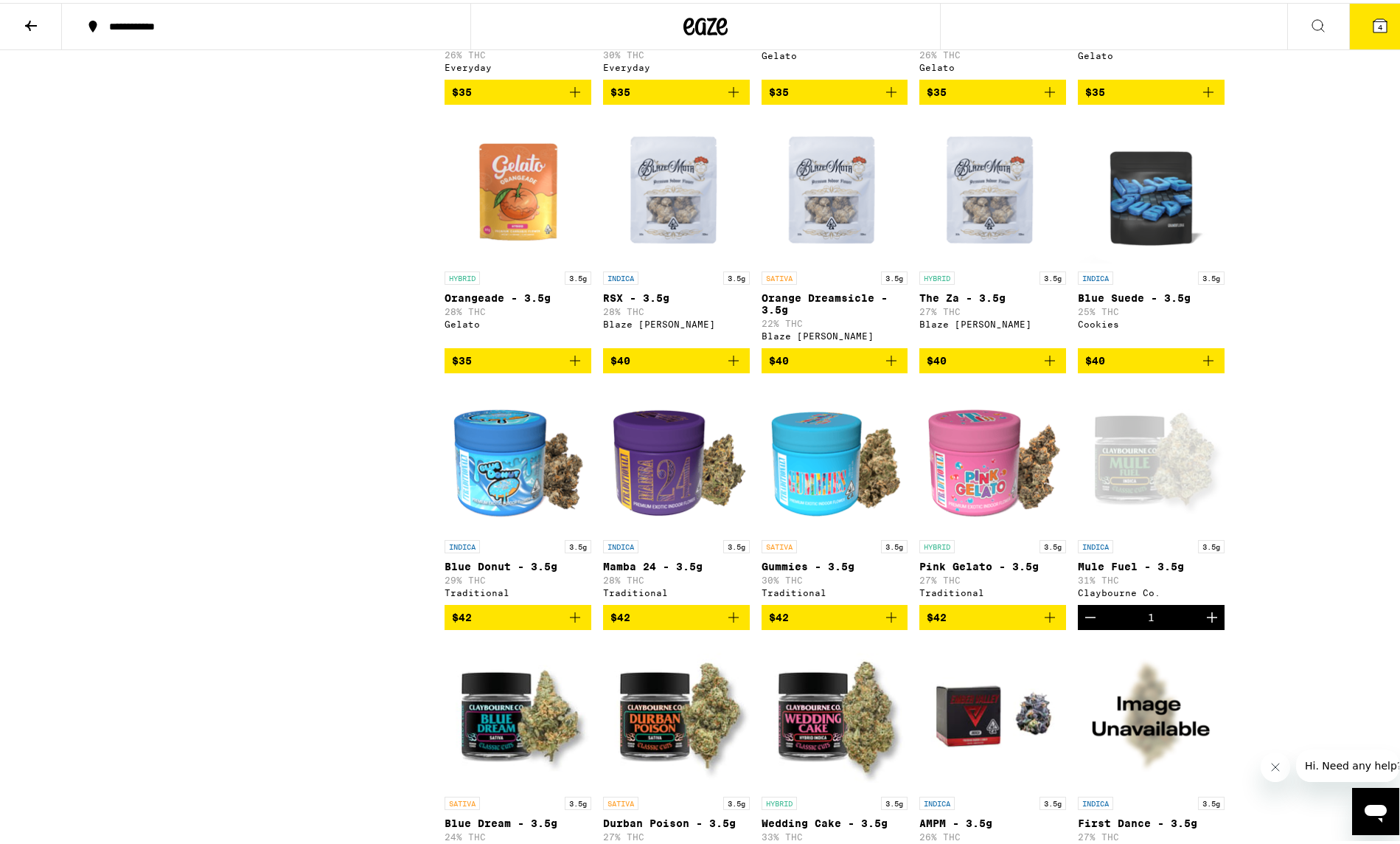
click at [1088, 623] on icon "Decrement" at bounding box center [1089, 614] width 18 height 18
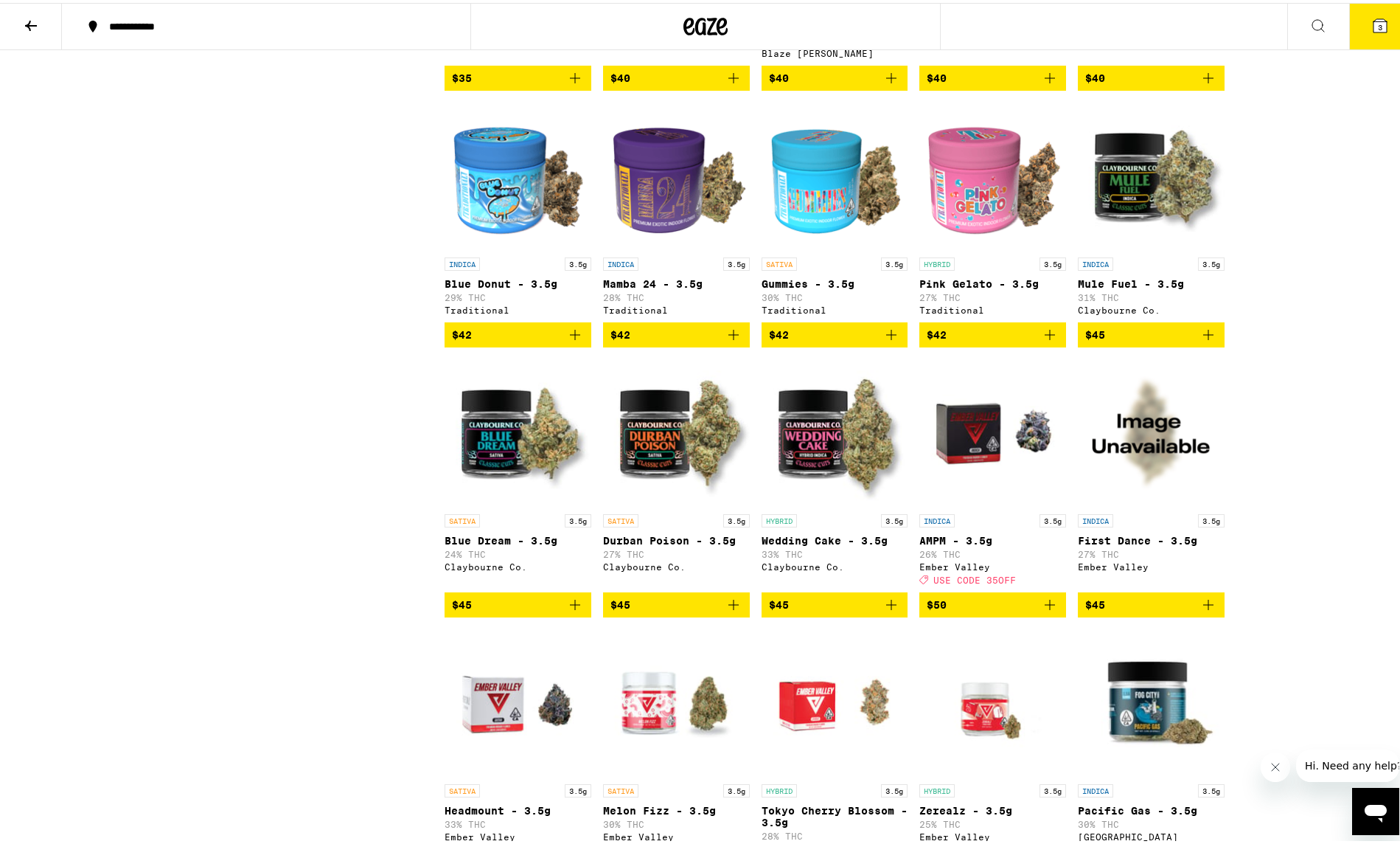
scroll to position [2802, 0]
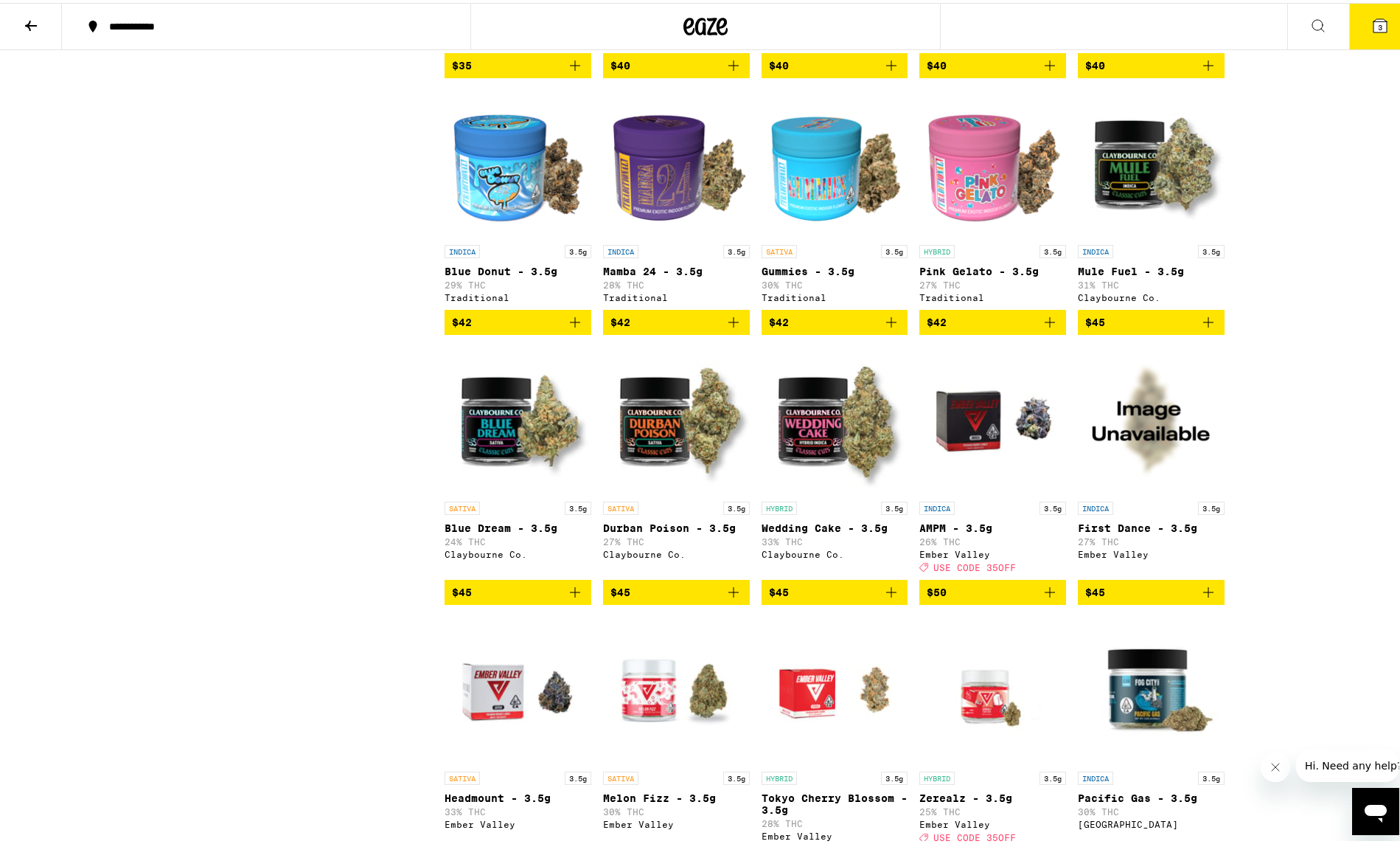
click at [882, 598] on icon "Add to bag" at bounding box center [890, 589] width 18 height 18
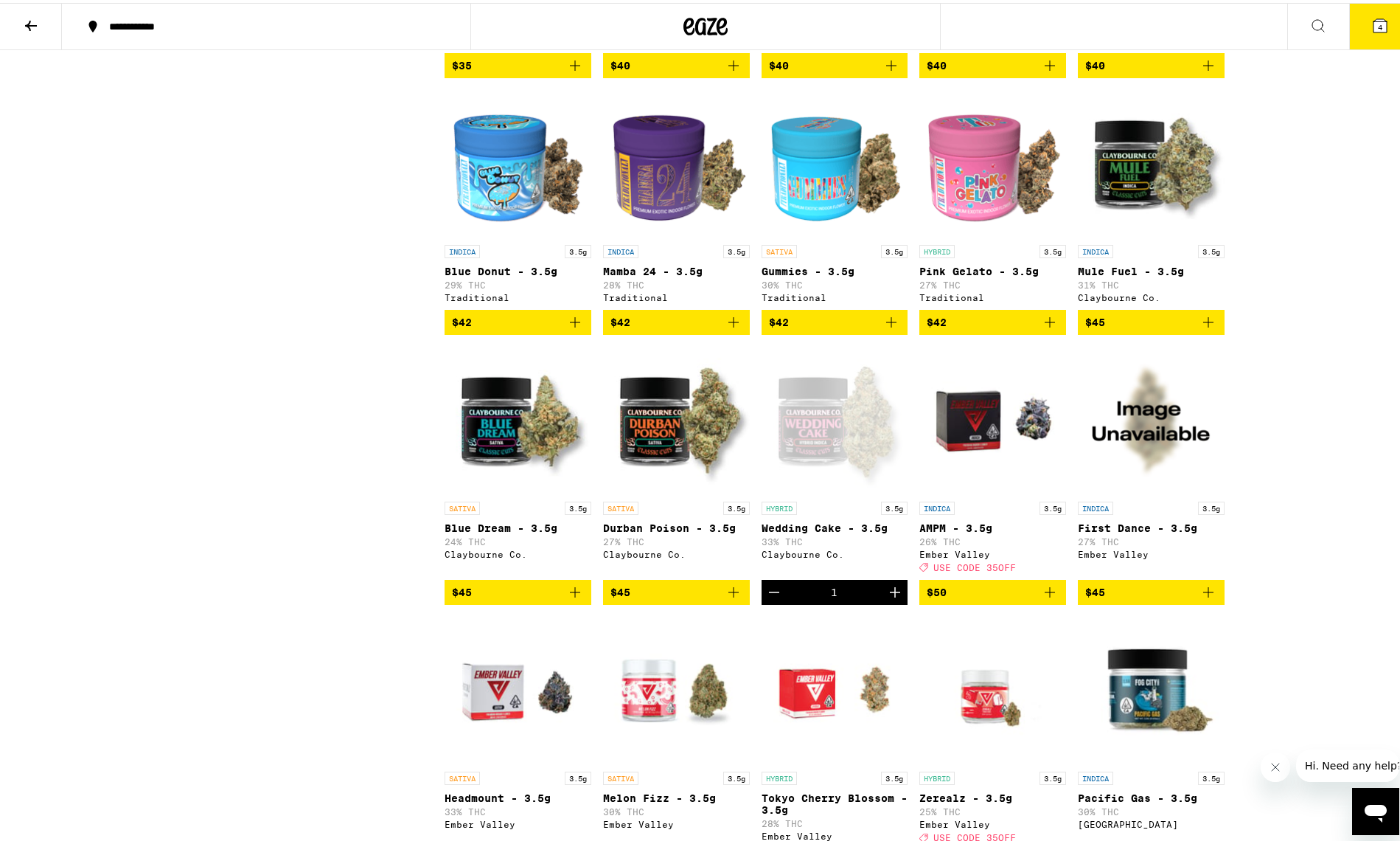
click at [1369, 34] on button "4" at bounding box center [1379, 23] width 62 height 46
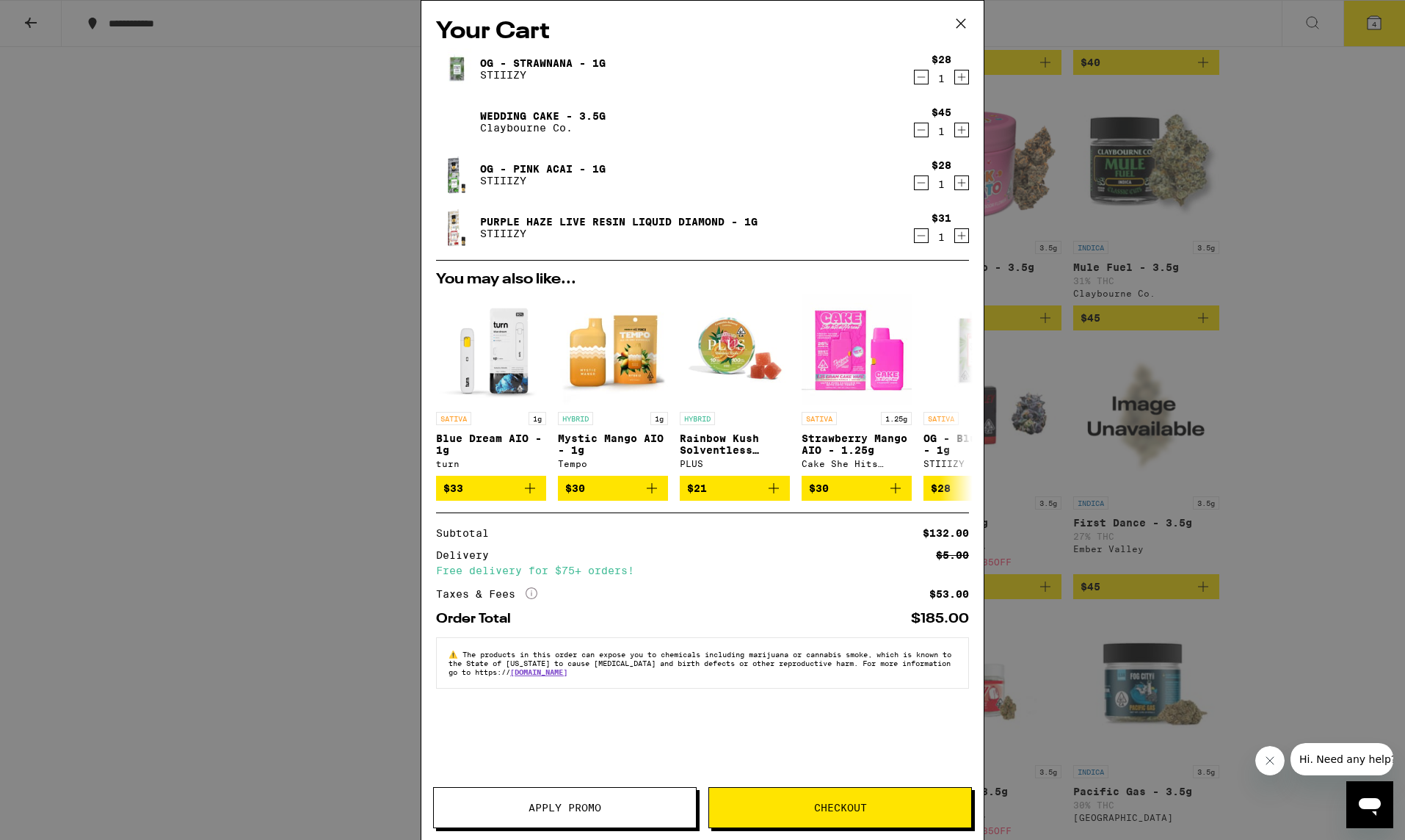
click at [570, 807] on span "Apply Promo" at bounding box center [566, 807] width 73 height 10
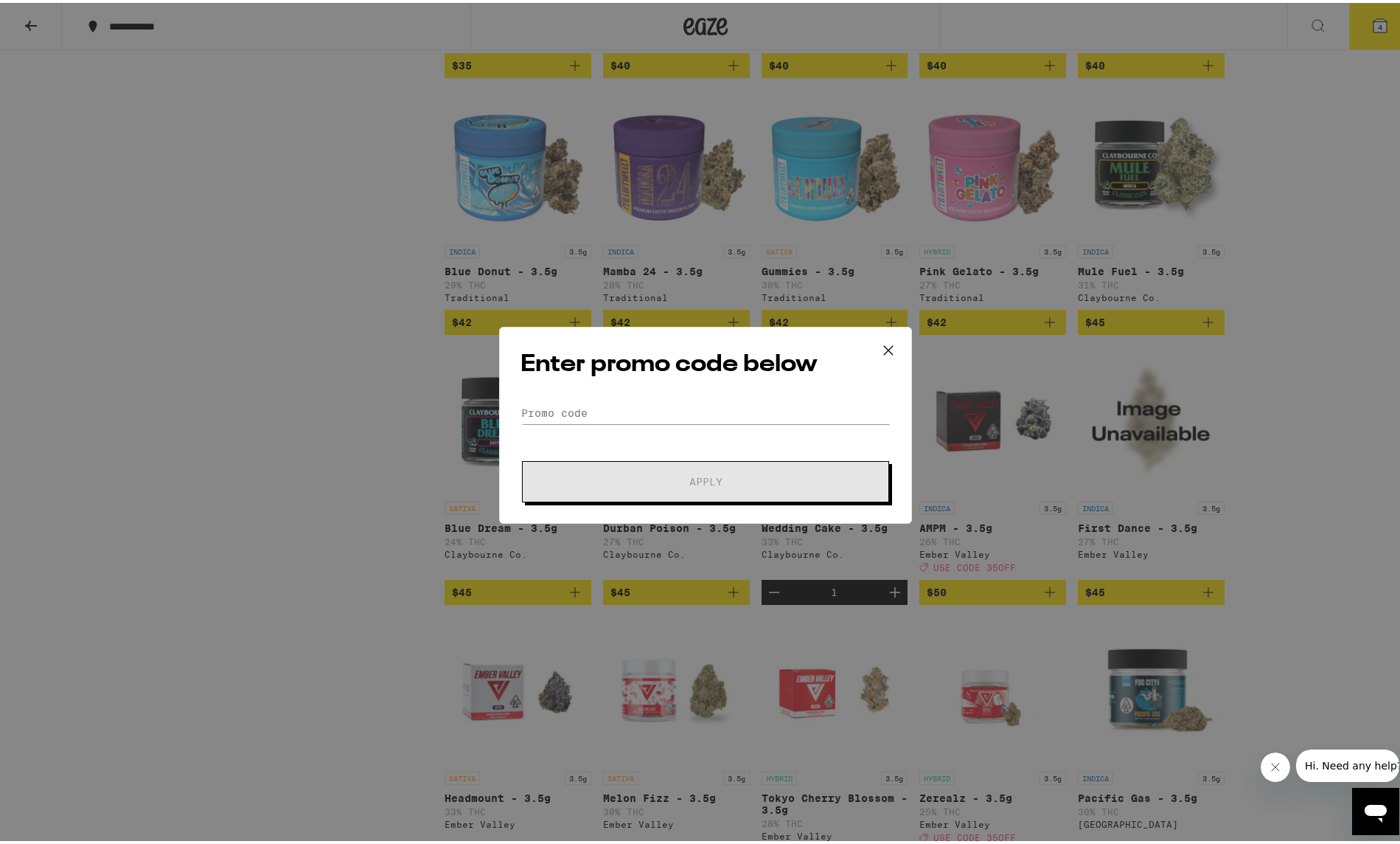
click at [666, 393] on div "Enter promo code below Promo Code Apply" at bounding box center [706, 422] width 413 height 197
click at [662, 404] on input "Promo Code" at bounding box center [706, 410] width 370 height 23
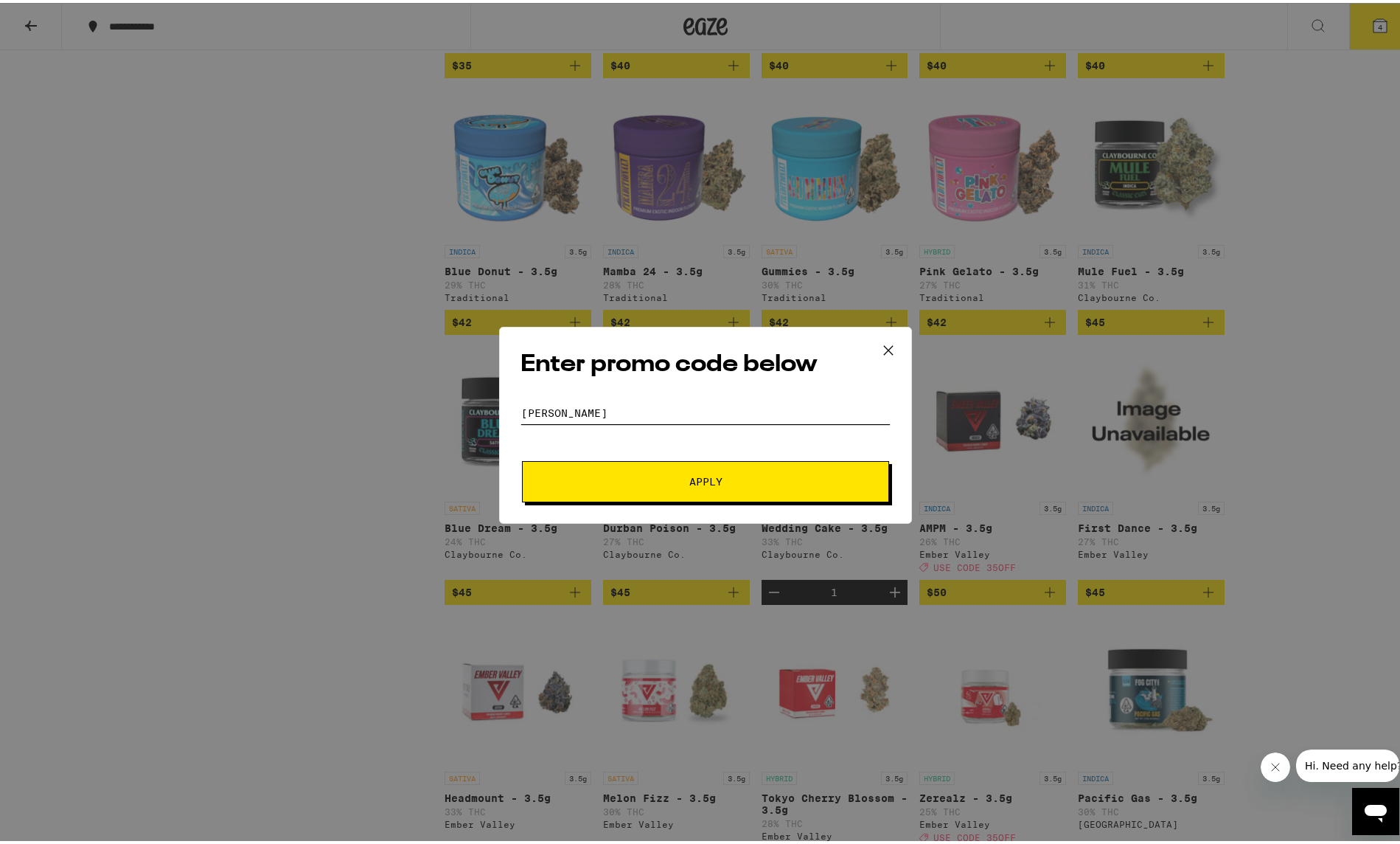
type input "[PERSON_NAME]"
click at [786, 490] on button "Apply" at bounding box center [705, 479] width 367 height 41
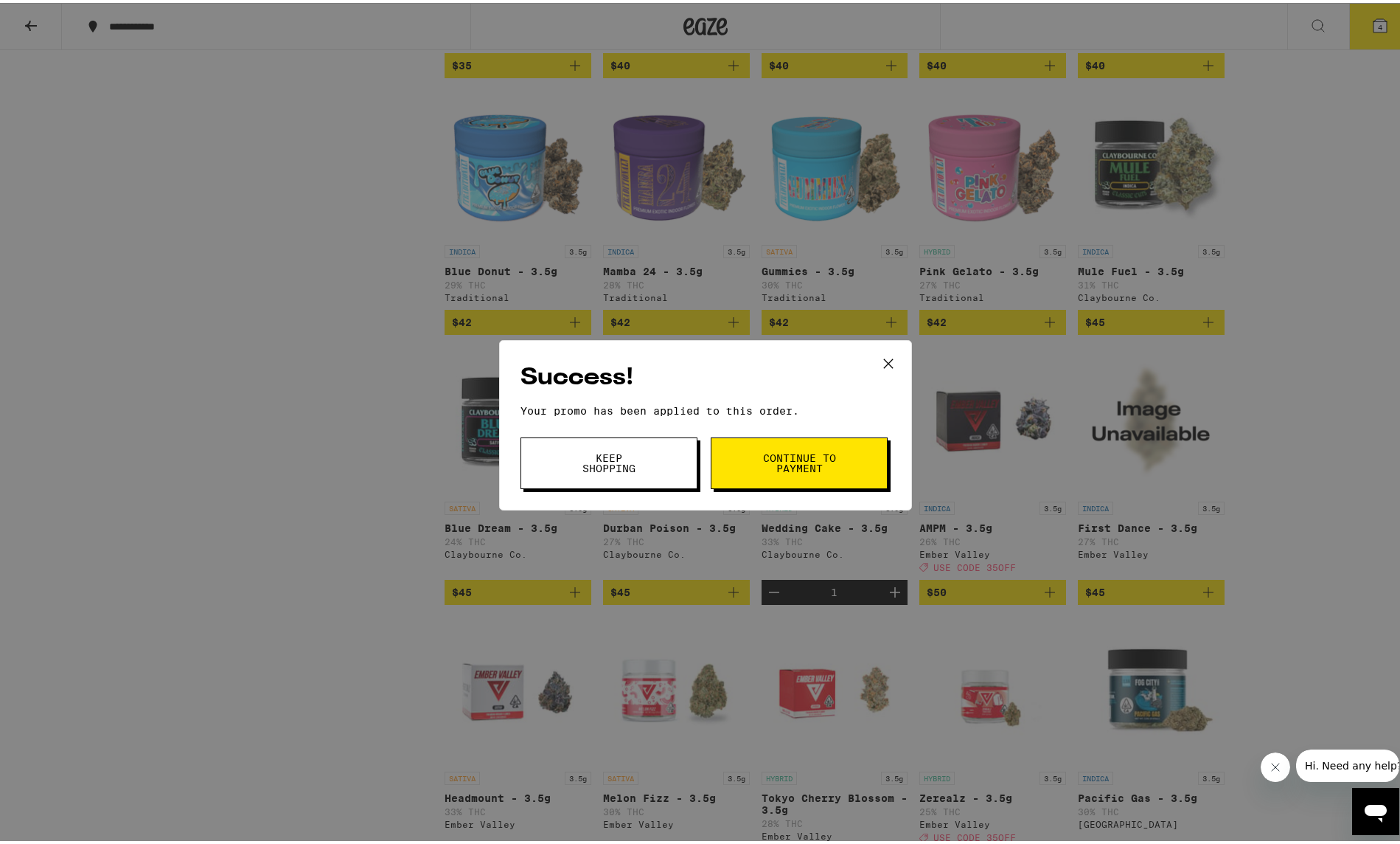
click at [779, 453] on span "Continue to payment" at bounding box center [799, 460] width 75 height 21
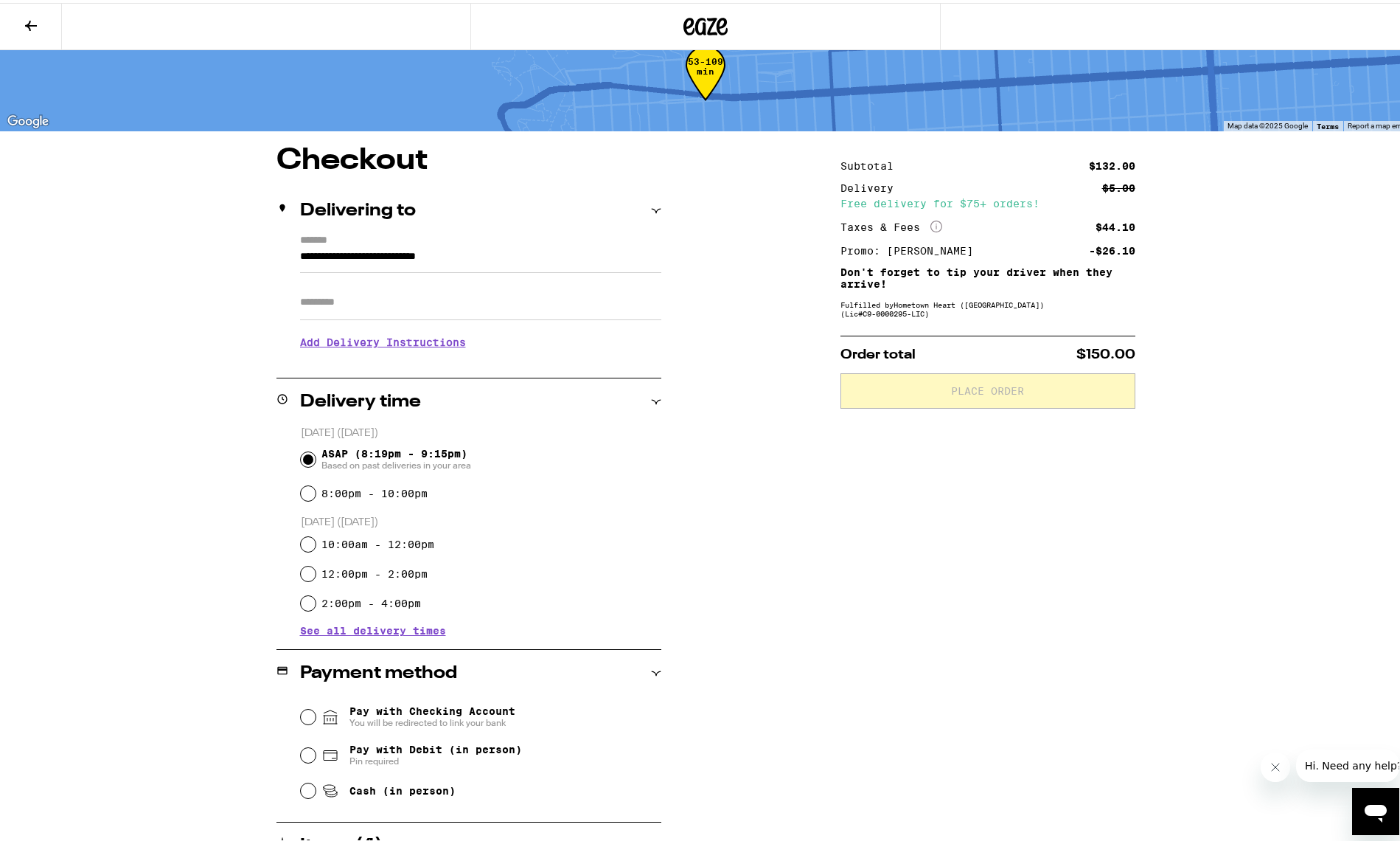
scroll to position [147, 0]
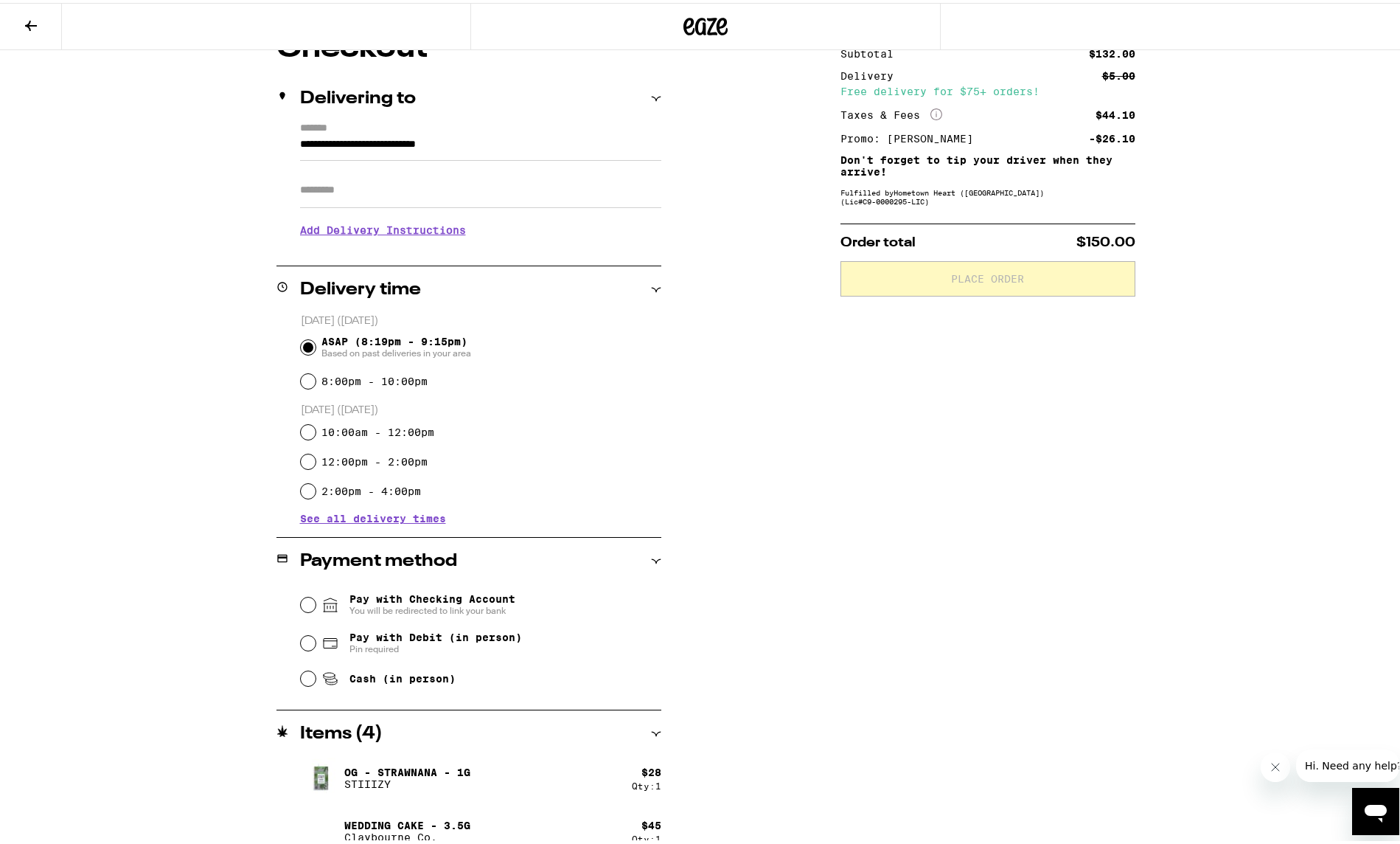
click at [389, 635] on span "Pay with Debit (in person)" at bounding box center [435, 634] width 173 height 12
click at [315, 635] on input "Pay with Debit (in person) Pin required" at bounding box center [308, 640] width 15 height 15
radio input "true"
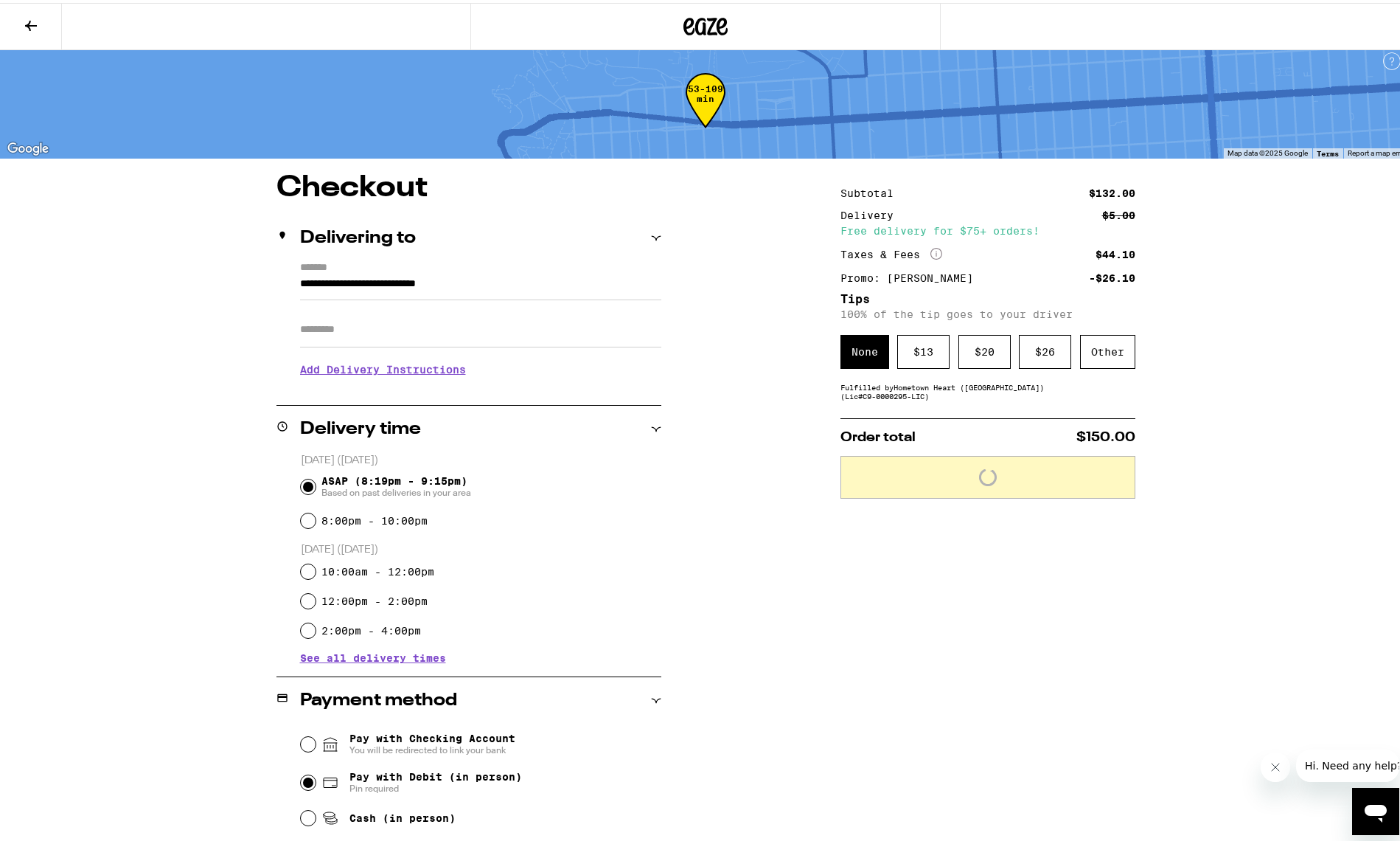
scroll to position [0, 0]
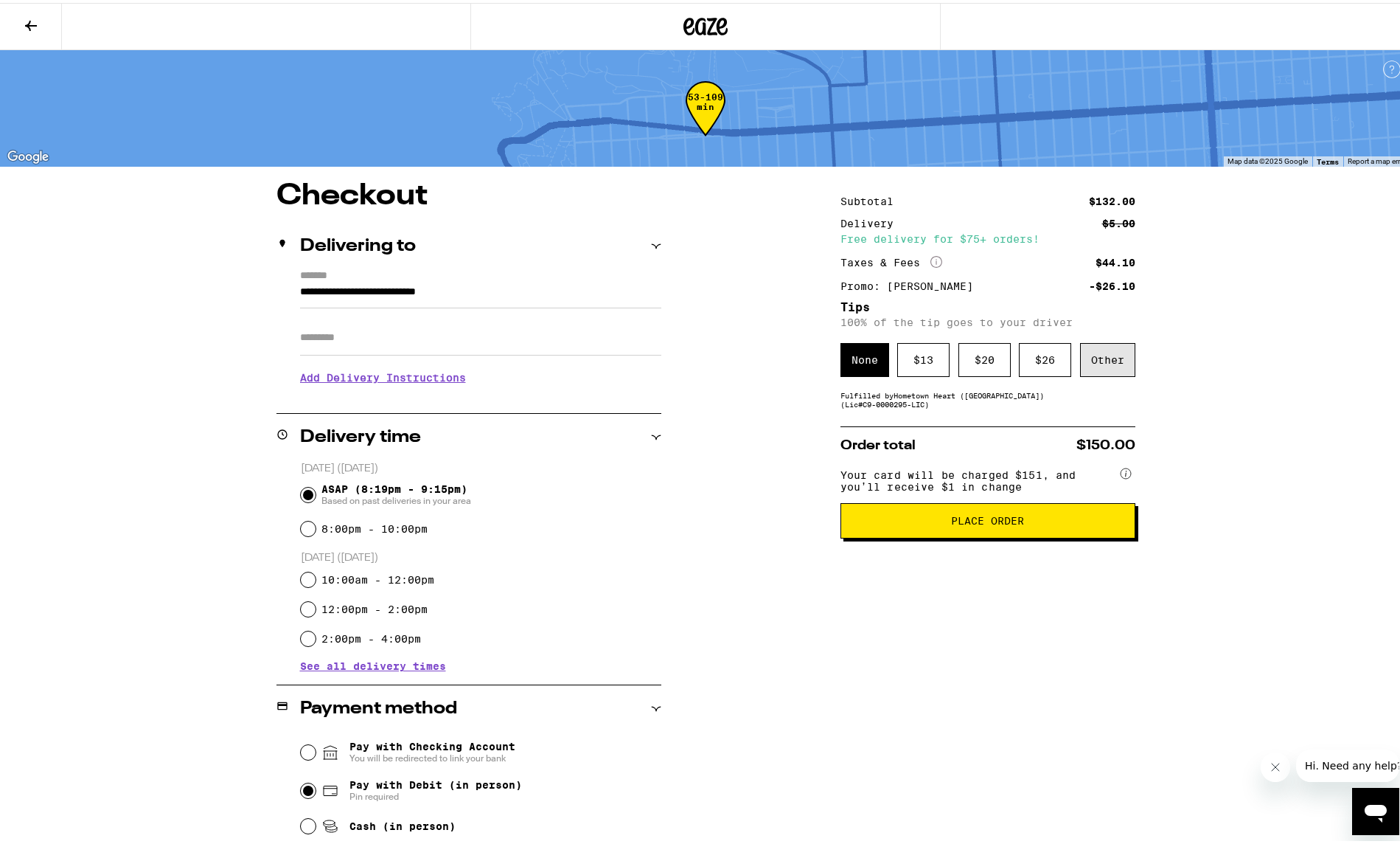
click at [1100, 360] on div "Other" at bounding box center [1107, 357] width 55 height 34
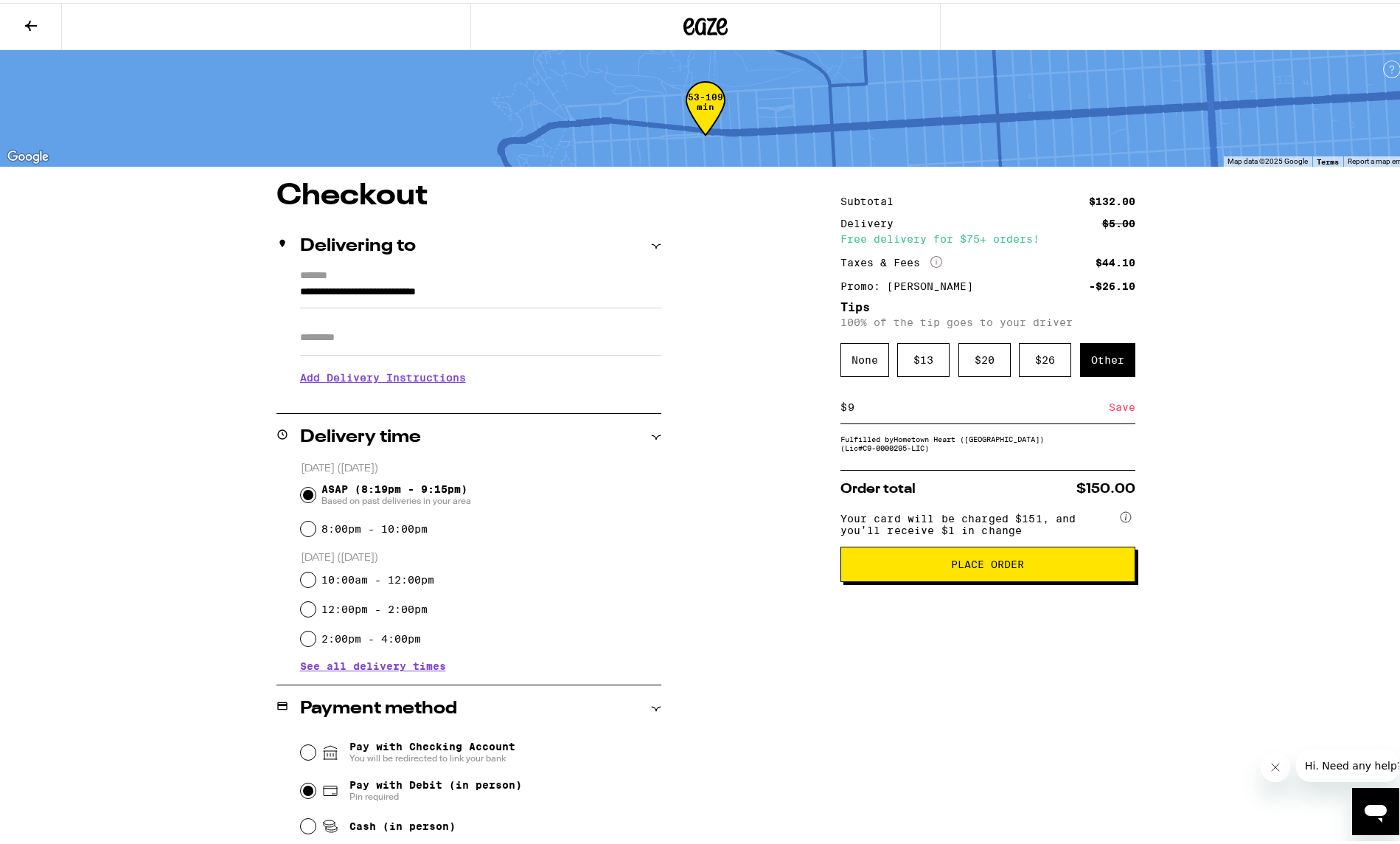
type input "9"
click at [1112, 407] on div "Save" at bounding box center [1121, 404] width 26 height 33
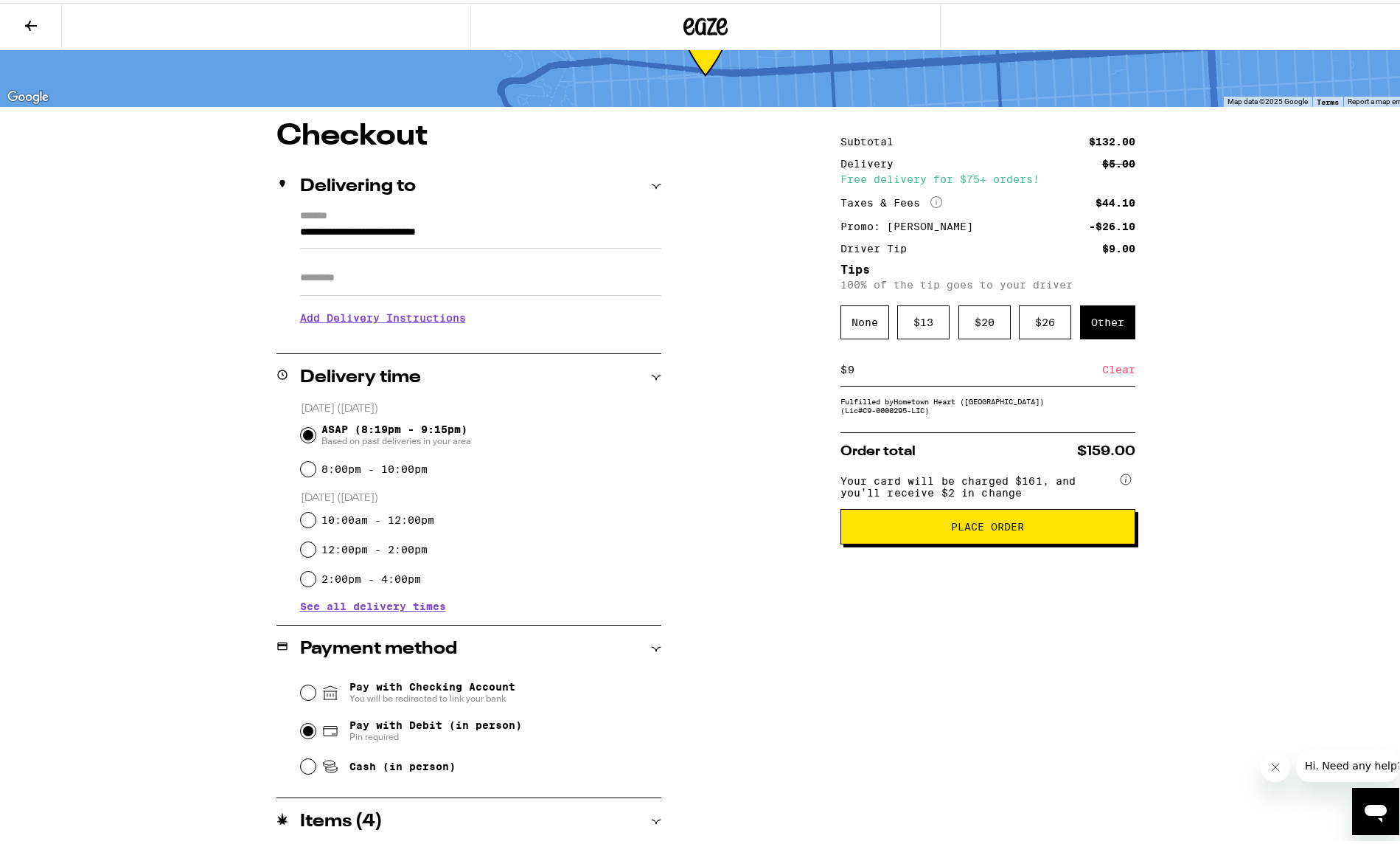
scroll to position [50, 0]
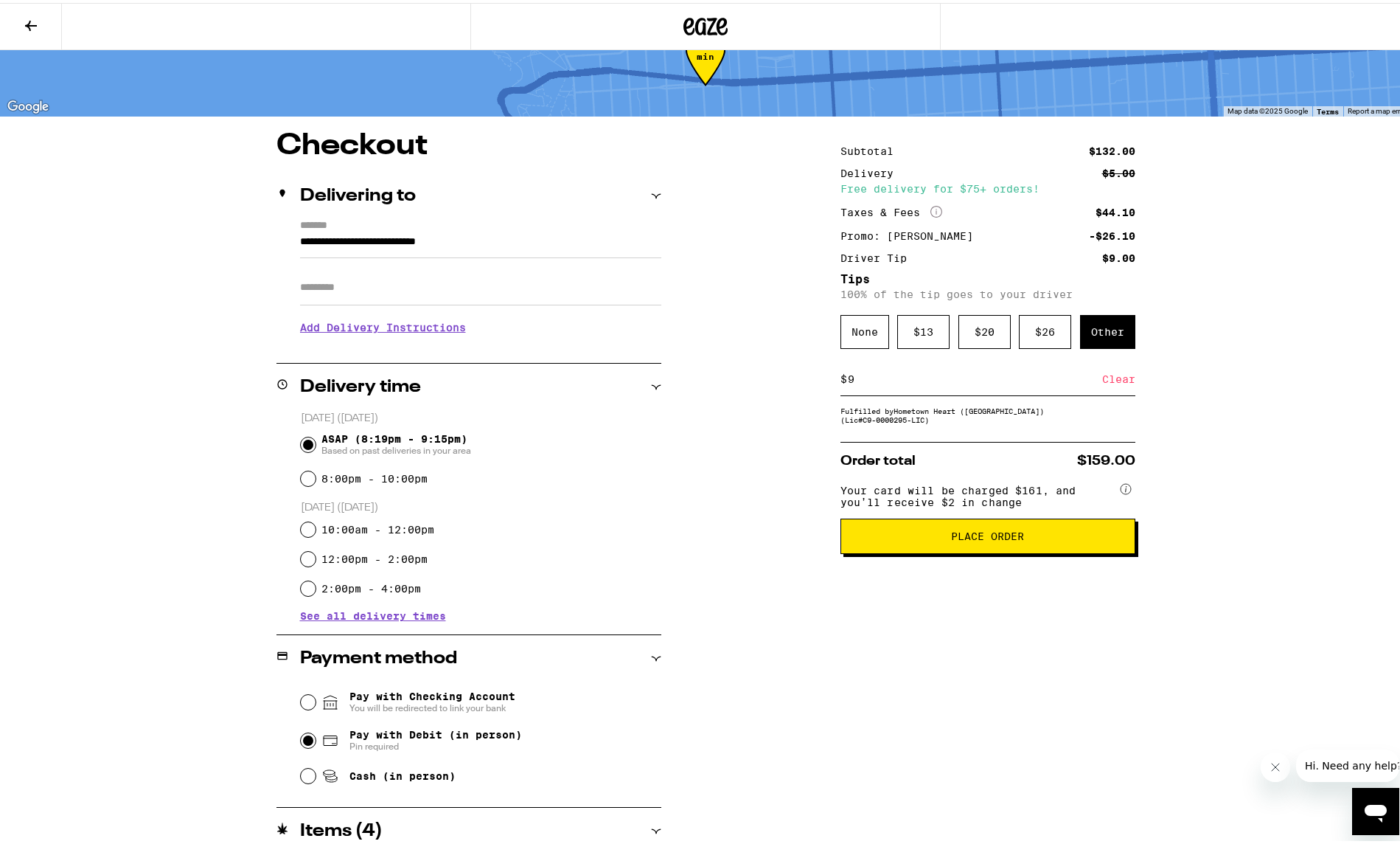
click at [981, 538] on span "Place Order" at bounding box center [987, 532] width 73 height 10
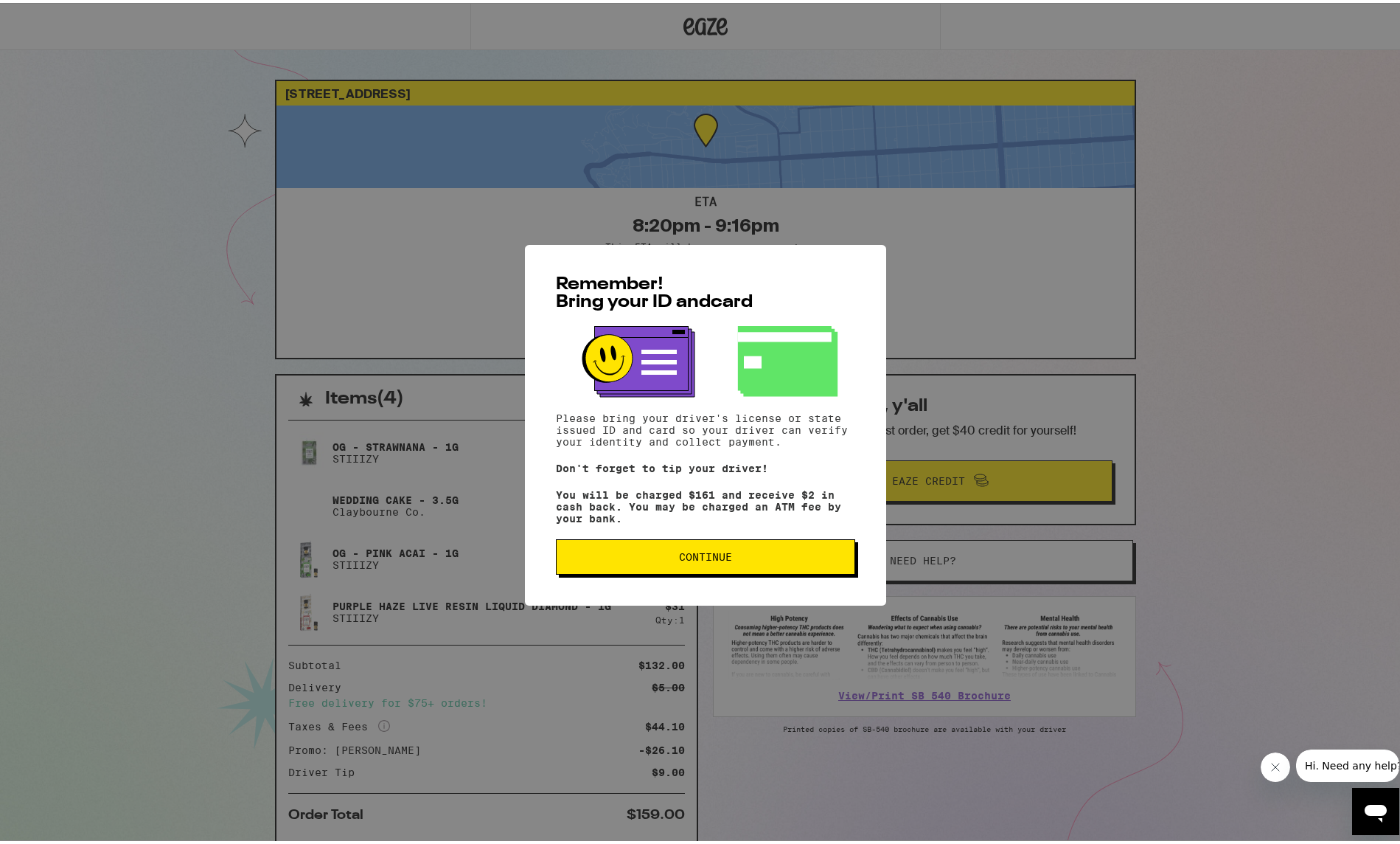
click at [792, 563] on button "Continue" at bounding box center [705, 554] width 299 height 36
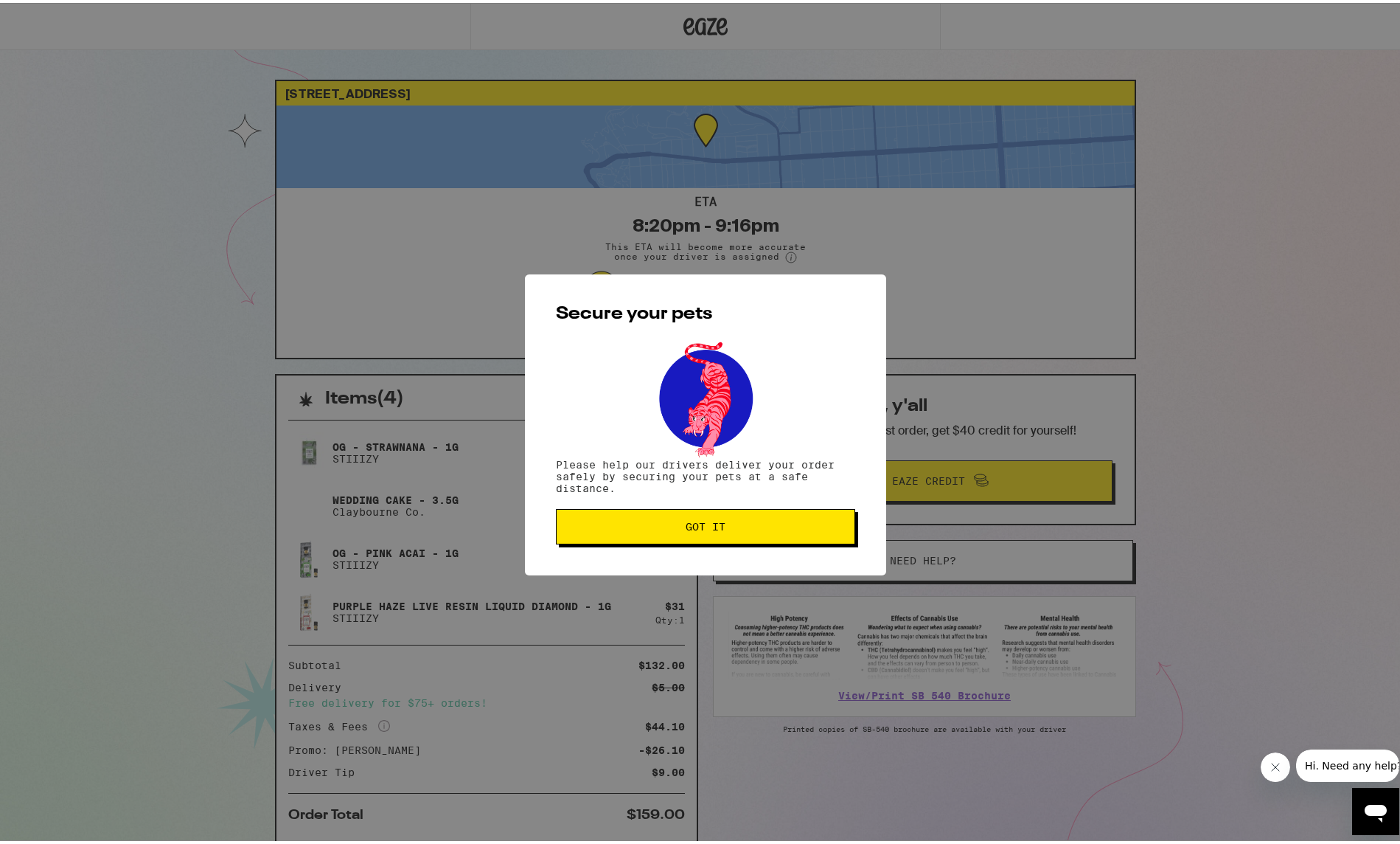
click at [777, 516] on button "Got it" at bounding box center [705, 524] width 299 height 36
